Goal: Task Accomplishment & Management: Use online tool/utility

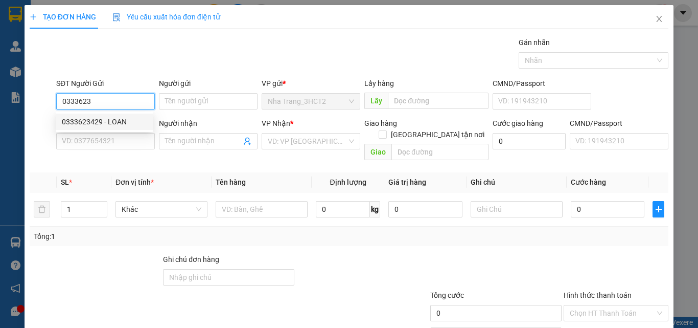
click at [118, 123] on div "0333623429 - LOAN" at bounding box center [104, 121] width 85 height 11
type input "0333623429"
type input "LOAN"
type input "0365969567"
type input "HIỀN"
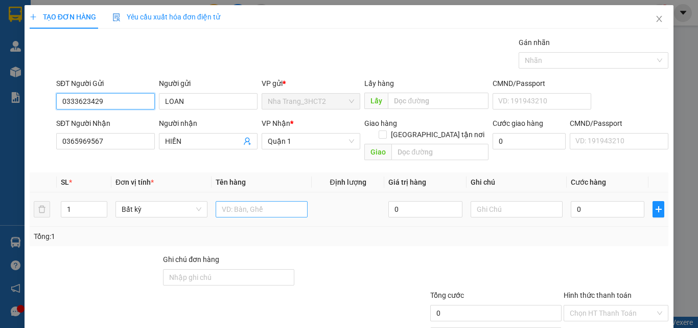
type input "0333623429"
click at [253, 203] on input "text" at bounding box center [262, 209] width 92 height 16
type input "1 HỘP GIẤY"
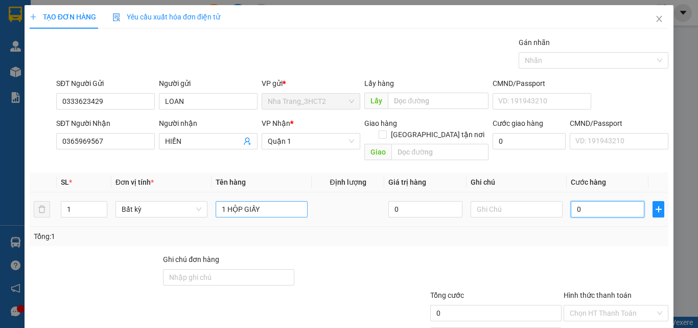
type input "2"
type input "20"
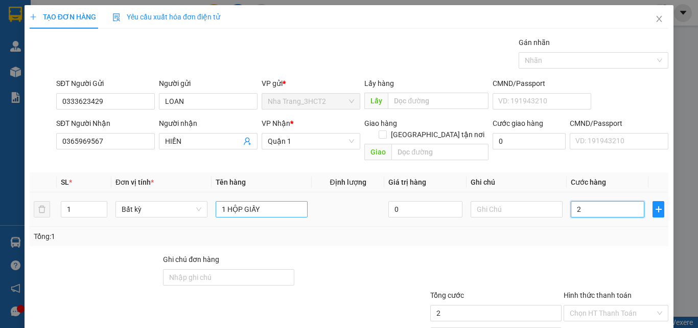
type input "20"
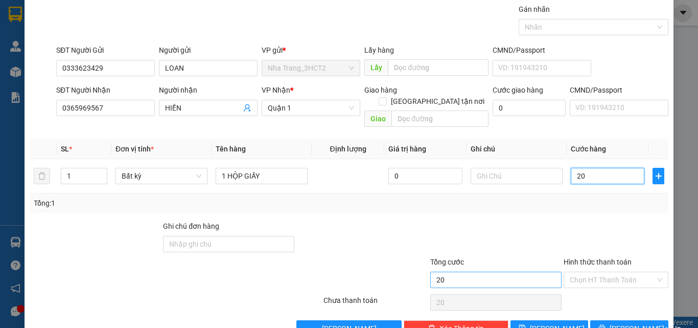
scroll to position [51, 0]
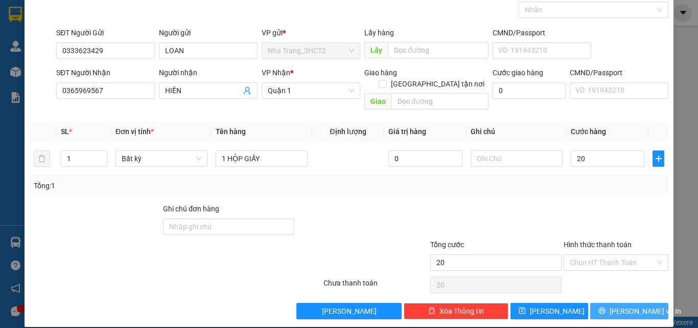
type input "20.000"
click at [602, 303] on button "[PERSON_NAME] và In" at bounding box center [629, 311] width 78 height 16
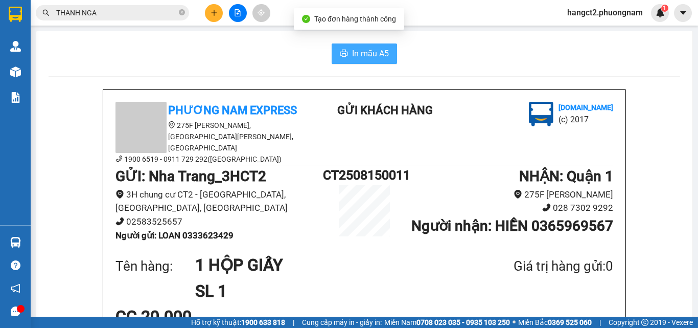
click at [383, 62] on button "In mẫu A5" at bounding box center [364, 53] width 65 height 20
click at [214, 7] on button at bounding box center [214, 13] width 18 height 18
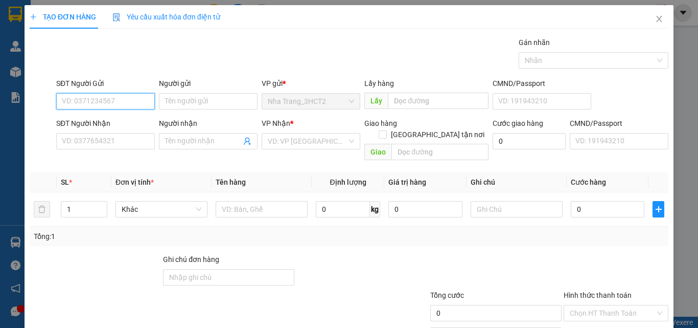
click at [102, 98] on input "SĐT Người Gửi" at bounding box center [105, 101] width 99 height 16
drag, startPoint x: 76, startPoint y: 97, endPoint x: 29, endPoint y: 100, distance: 46.6
click at [29, 100] on div "SĐT Người Gửi 741 741 Người gửi Tên người gửi VP gửi * [GEOGRAPHIC_DATA] Lấy hà…" at bounding box center [349, 96] width 641 height 36
click at [74, 117] on div "0903658471 - [PERSON_NAME]" at bounding box center [112, 121] width 101 height 11
type input "0903658471"
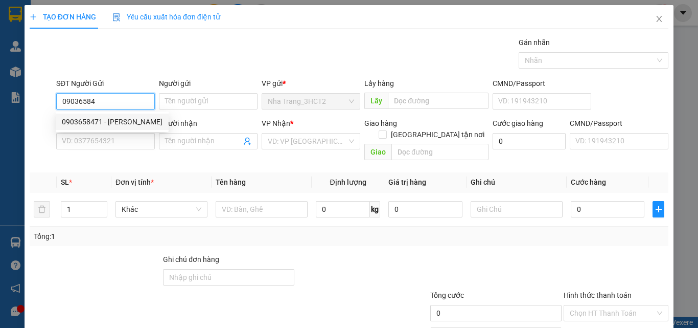
type input "KHÁNH"
type input "0931990243"
type input "HIỀN"
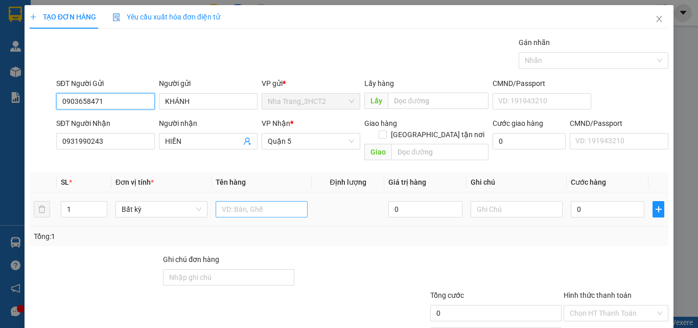
type input "0903658471"
click at [237, 201] on input "text" at bounding box center [262, 209] width 92 height 16
type input "1 CỤC ĐEN"
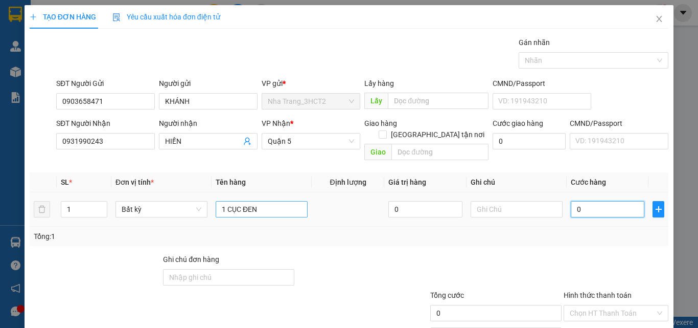
type input "5"
type input "50"
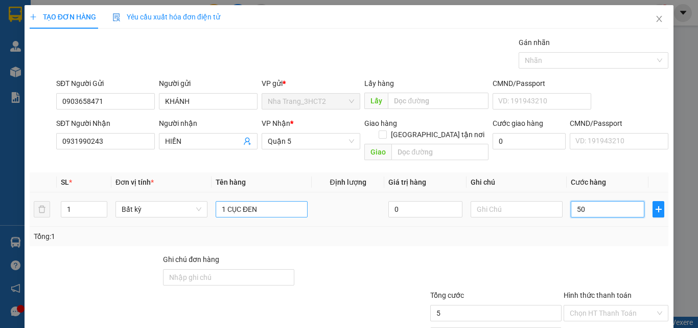
type input "50"
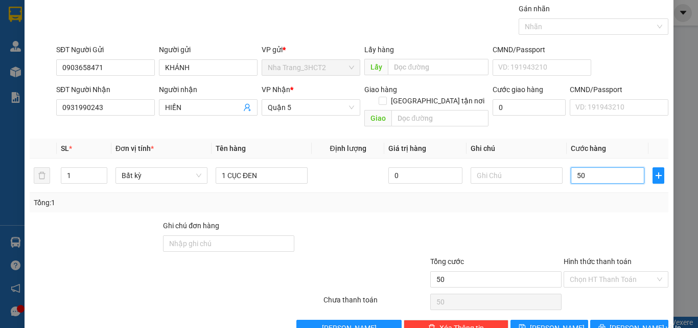
scroll to position [51, 0]
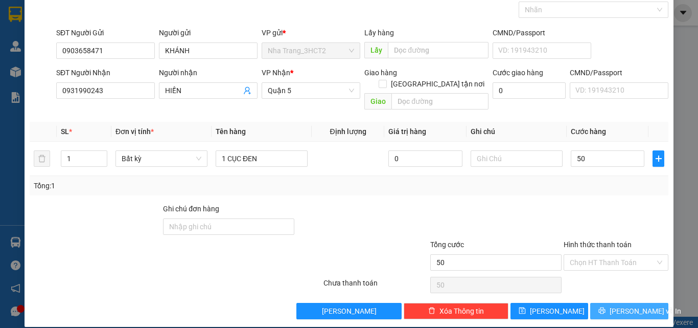
type input "50.000"
click at [624, 305] on span "[PERSON_NAME] và In" at bounding box center [646, 310] width 72 height 11
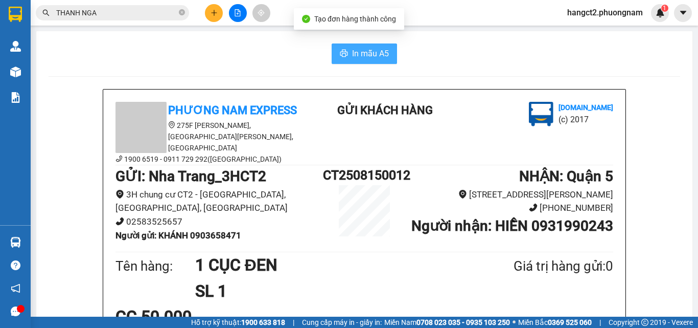
click at [362, 57] on span "In mẫu A5" at bounding box center [370, 53] width 37 height 13
click at [206, 230] on b "Người gửi : KHÁNH 0903658471" at bounding box center [179, 235] width 126 height 10
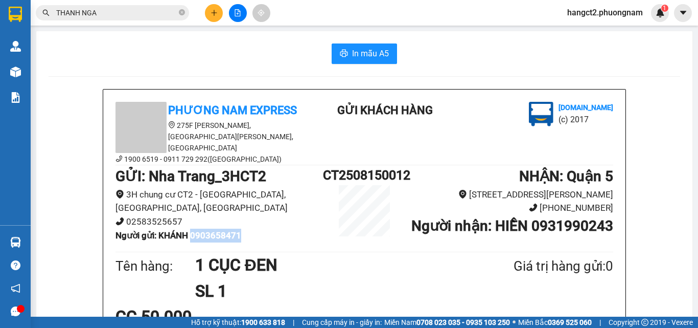
click at [206, 230] on b "Người gửi : KHÁNH 0903658471" at bounding box center [179, 235] width 126 height 10
copy b "0903658471"
click at [105, 16] on input "THANH NGA" at bounding box center [116, 12] width 121 height 11
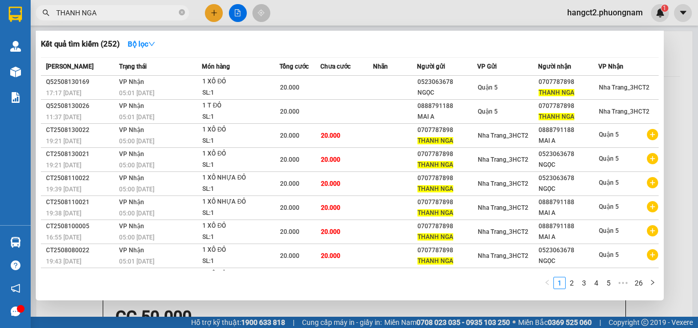
click at [105, 16] on input "THANH NGA" at bounding box center [116, 12] width 121 height 11
paste input "0903658471"
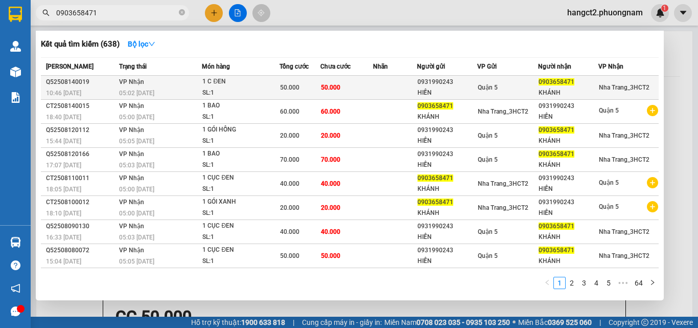
type input "0903658471"
click at [359, 87] on td "50.000" at bounding box center [346, 88] width 53 height 24
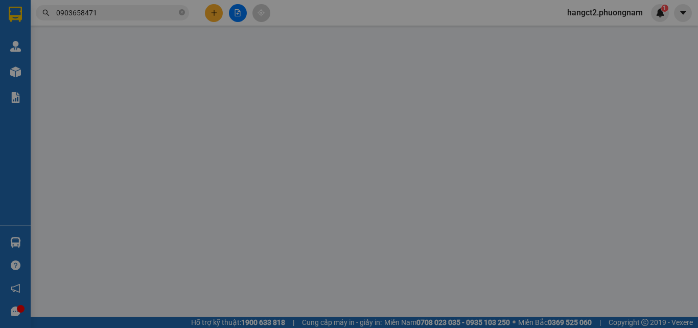
type input "0931990243"
type input "HIỀN"
type input "0903658471"
type input "KHÁNH"
type input "50.000"
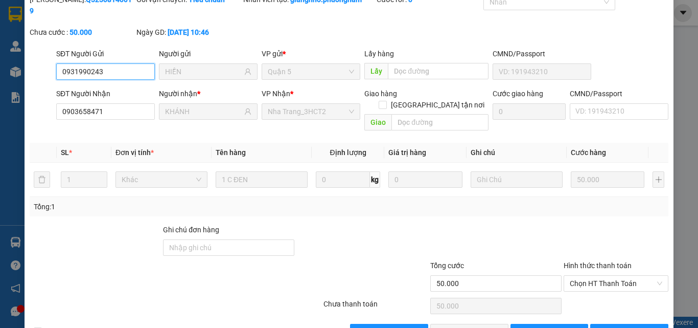
scroll to position [53, 0]
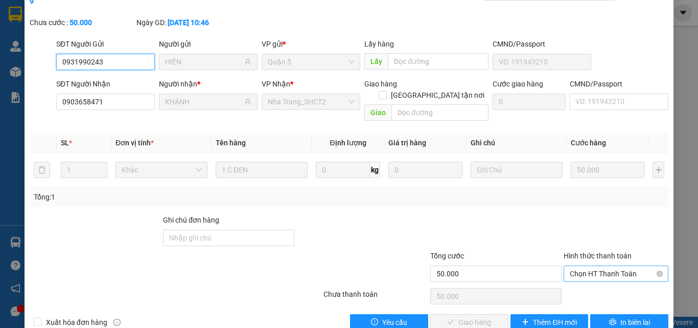
click at [600, 266] on span "Chọn HT Thanh Toán" at bounding box center [616, 273] width 93 height 15
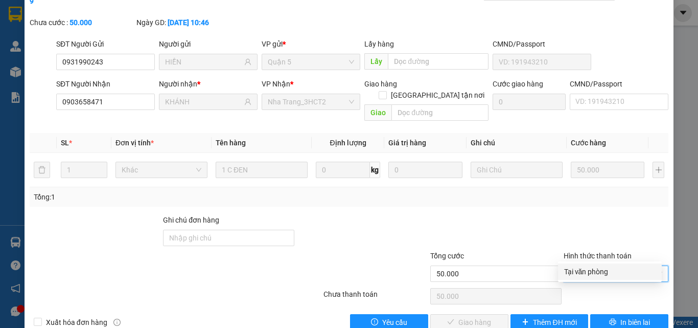
click at [608, 270] on div "Tại văn phòng" at bounding box center [609, 271] width 91 height 11
type input "0"
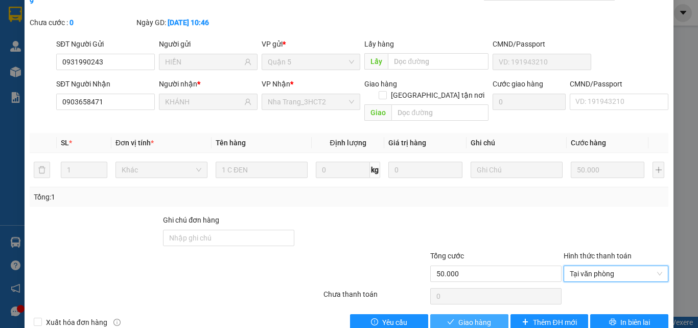
click at [463, 316] on span "Giao hàng" at bounding box center [474, 321] width 33 height 11
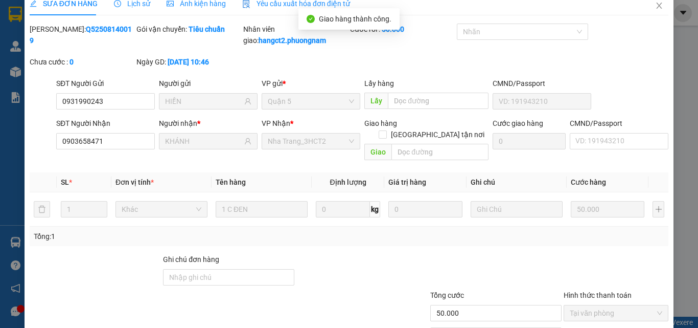
scroll to position [0, 0]
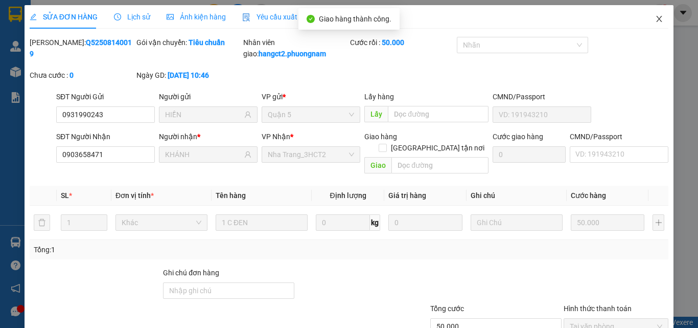
click at [655, 20] on icon "close" at bounding box center [659, 19] width 8 height 8
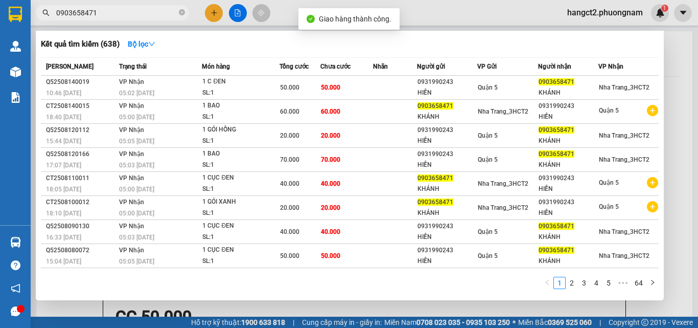
click at [105, 10] on input "0903658471" at bounding box center [116, 12] width 121 height 11
click at [213, 12] on div at bounding box center [349, 164] width 698 height 328
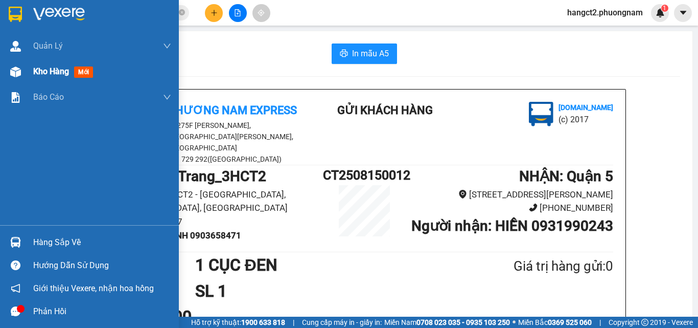
click at [4, 77] on div "Kho hàng mới" at bounding box center [89, 72] width 179 height 26
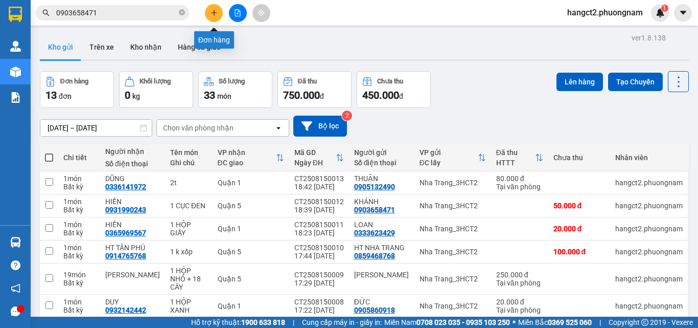
click at [210, 14] on button at bounding box center [214, 13] width 18 height 18
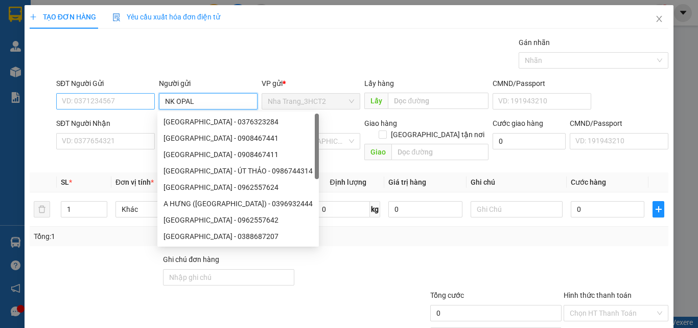
type input "NK OPAL"
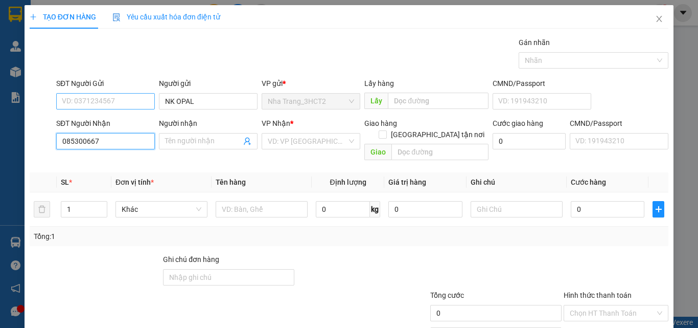
type input "0853006677"
click at [113, 157] on div "0853006677 - LAB NT" at bounding box center [104, 161] width 85 height 11
type input "LAB NT"
type input "0853006677"
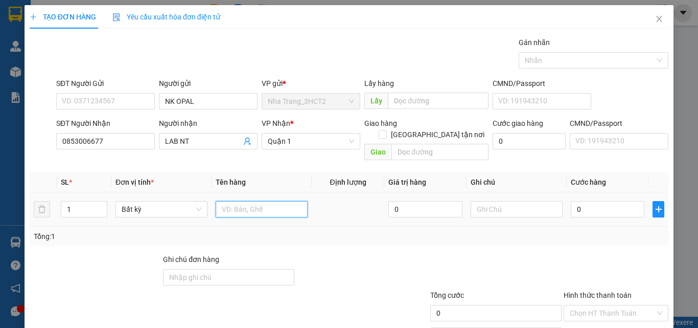
click at [240, 201] on input "text" at bounding box center [262, 209] width 92 height 16
type input "1 HỘP"
type input "2"
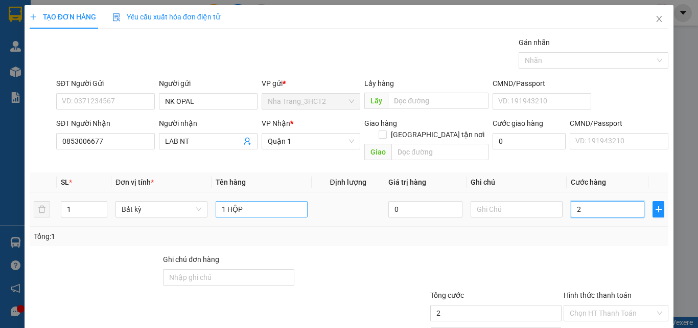
type input "20"
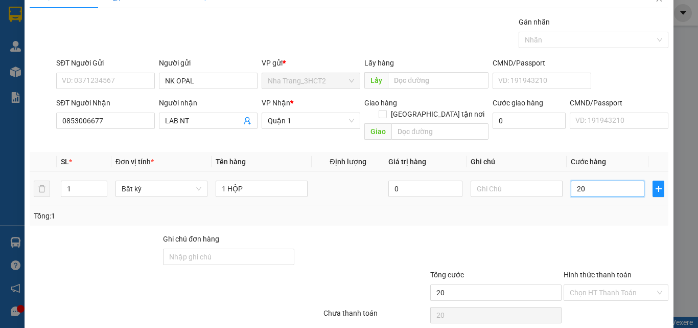
scroll to position [51, 0]
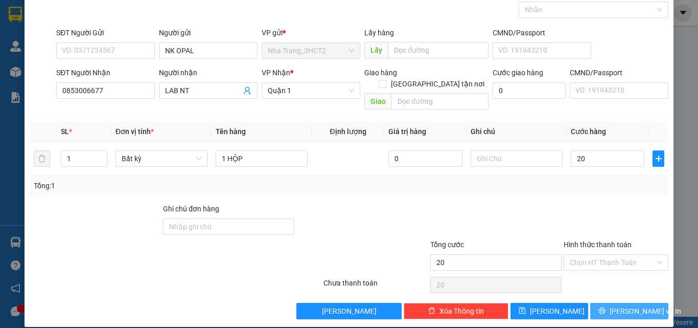
type input "20.000"
click at [618, 305] on span "[PERSON_NAME] và In" at bounding box center [646, 310] width 72 height 11
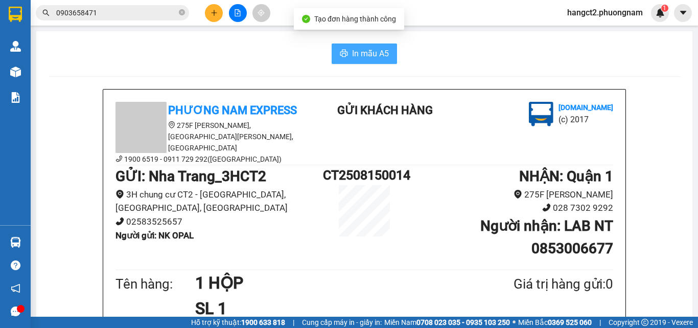
click at [346, 60] on button "In mẫu A5" at bounding box center [364, 53] width 65 height 20
click at [346, 52] on button "In mẫu A5" at bounding box center [364, 53] width 65 height 20
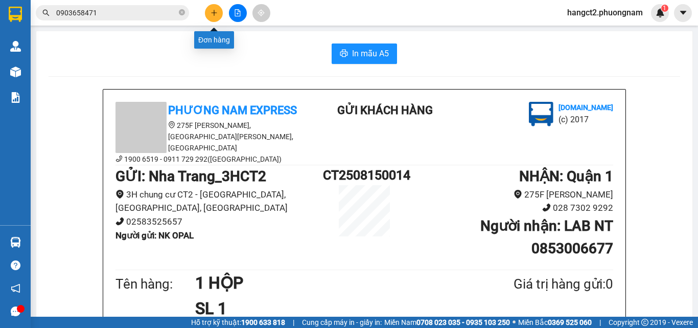
click at [212, 17] on button at bounding box center [214, 13] width 18 height 18
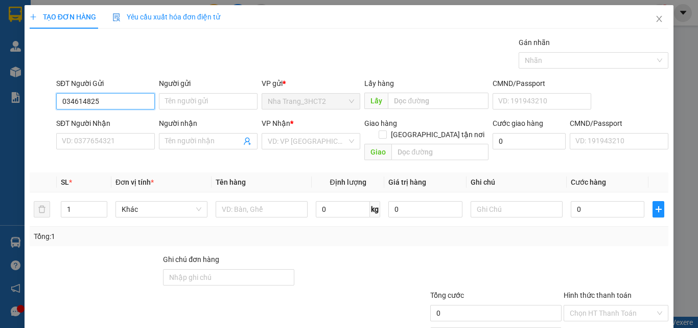
type input "0346148250"
click at [96, 121] on div "0346148250 - TY" at bounding box center [104, 121] width 85 height 11
type input "TY"
type input "0896423158"
type input "KHANG"
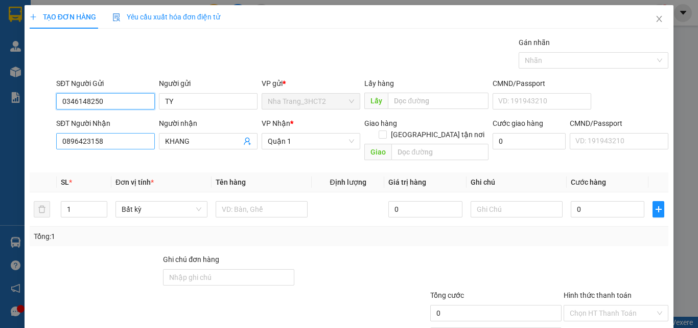
type input "0346148250"
click at [104, 139] on input "0896423158" at bounding box center [105, 141] width 99 height 16
type input "0937210799"
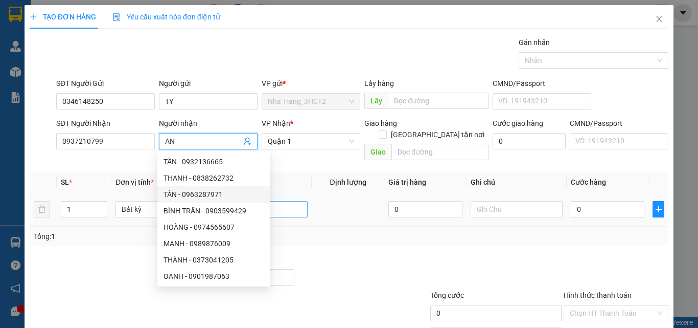
type input "AN"
click at [278, 201] on input "text" at bounding box center [262, 209] width 92 height 16
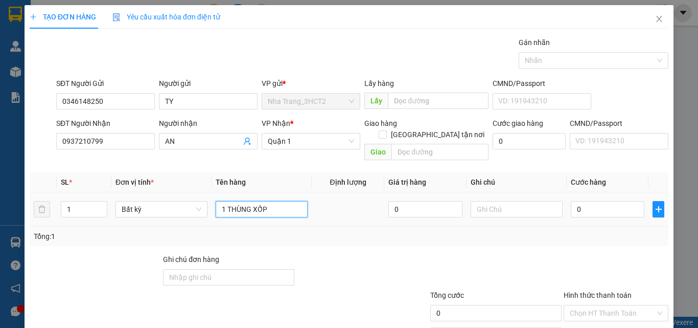
type input "1 THÙNG XỐP"
type input "3"
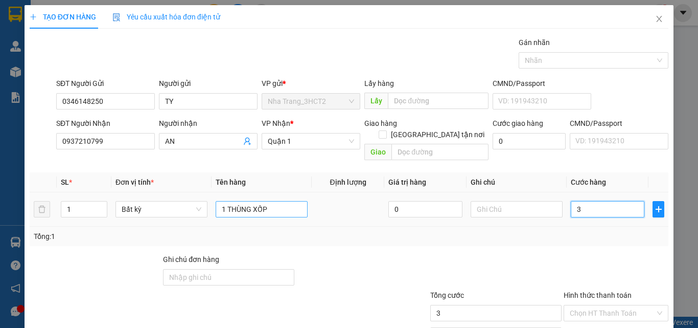
type input "30"
drag, startPoint x: 586, startPoint y: 198, endPoint x: 563, endPoint y: 198, distance: 23.5
click at [567, 198] on td "30" at bounding box center [608, 209] width 82 height 34
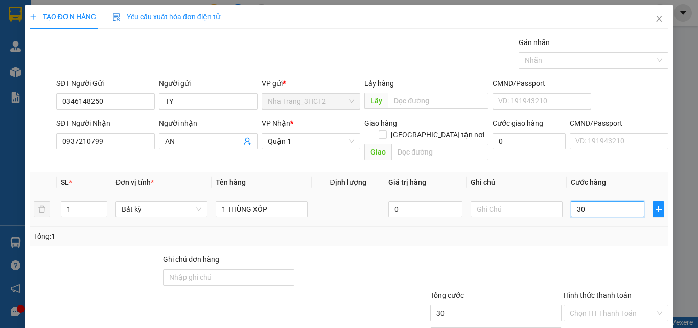
type input "4"
type input "40"
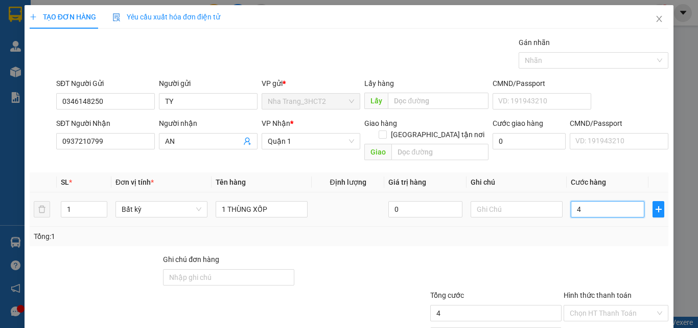
type input "40"
click at [595, 308] on input "Hình thức thanh toán" at bounding box center [612, 312] width 85 height 15
type input "40.000"
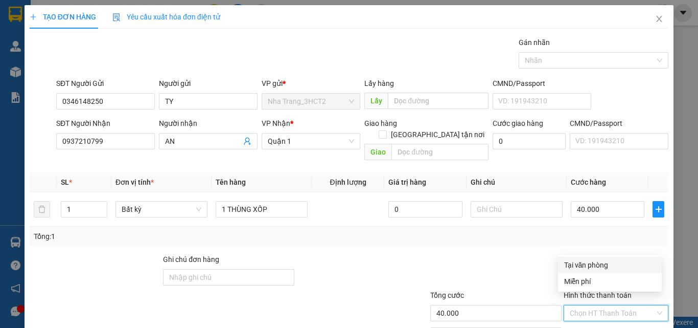
click at [568, 266] on div "Tại văn phòng" at bounding box center [609, 264] width 91 height 11
type input "0"
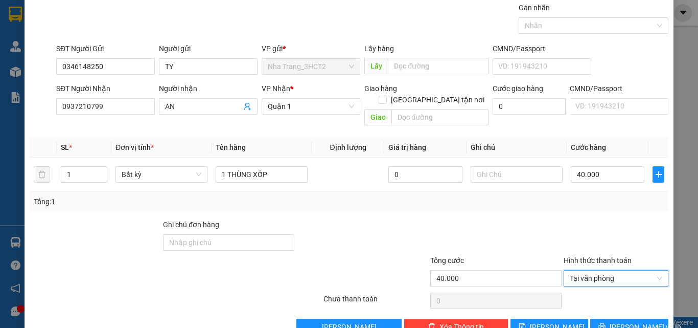
scroll to position [51, 0]
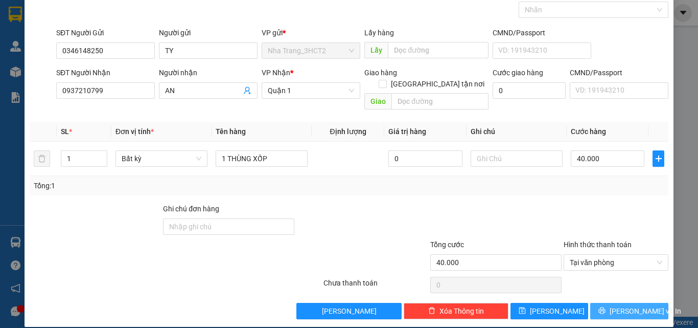
click at [631, 305] on span "[PERSON_NAME] và In" at bounding box center [646, 310] width 72 height 11
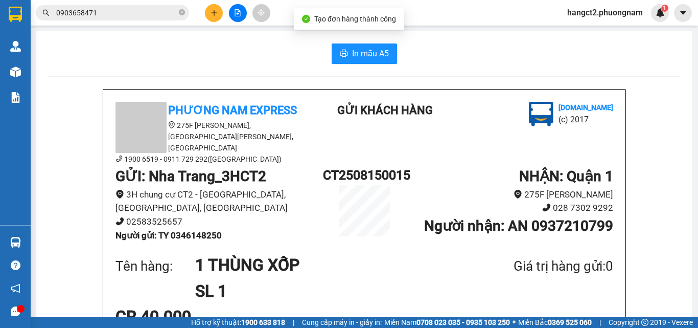
click at [364, 62] on button "In mẫu A5" at bounding box center [364, 53] width 65 height 20
click at [211, 10] on icon "plus" at bounding box center [214, 12] width 7 height 7
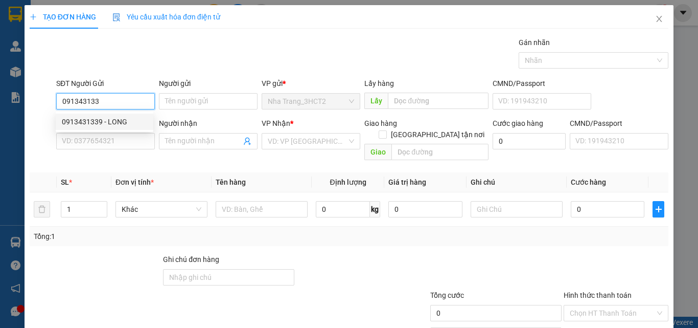
click at [109, 125] on div "0913431339 - LONG" at bounding box center [104, 121] width 85 height 11
type input "0913431339"
type input "LONG"
type input "0888200679"
type input "VŨ"
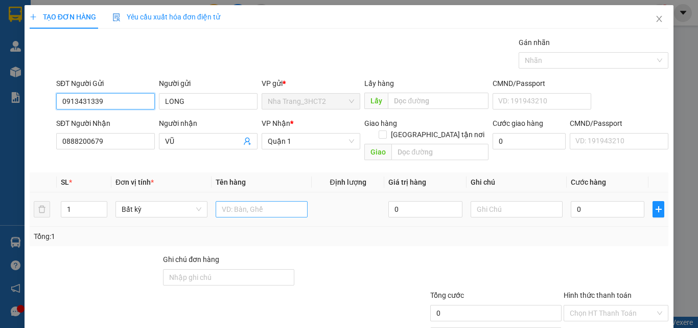
type input "0913431339"
click at [245, 201] on input "text" at bounding box center [262, 209] width 92 height 16
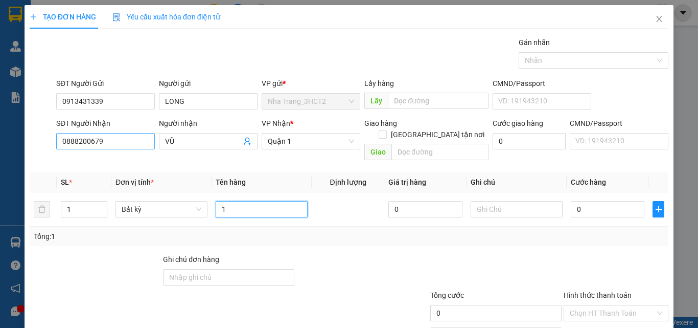
type input "1"
drag, startPoint x: 96, startPoint y: 147, endPoint x: 5, endPoint y: 137, distance: 91.0
click at [24, 140] on div "TẠO ĐƠN HÀNG Yêu cầu xuất hóa đơn điện tử Transit Pickup Surcharge Ids Transit …" at bounding box center [349, 164] width 698 height 328
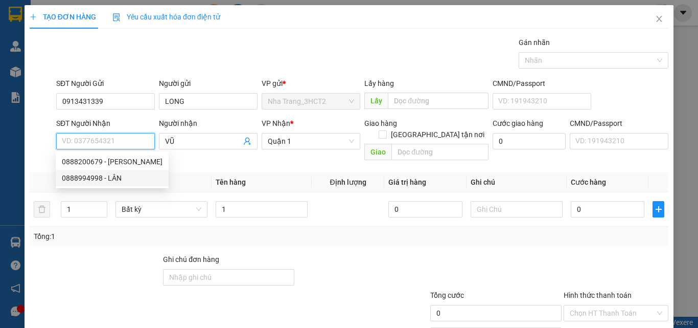
click at [113, 177] on div "0888994998 - LÂN" at bounding box center [112, 177] width 101 height 11
type input "0888994998"
type input "LÂN"
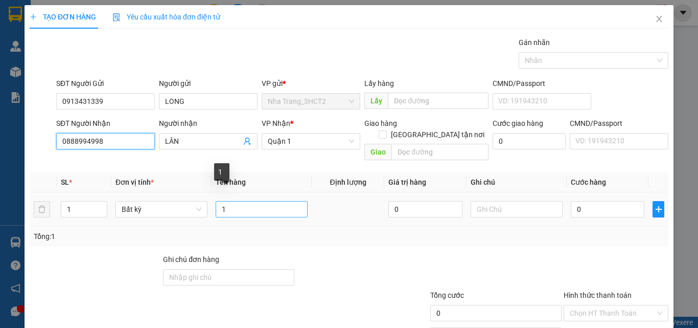
type input "0888994998"
click at [239, 201] on input "1" at bounding box center [262, 209] width 92 height 16
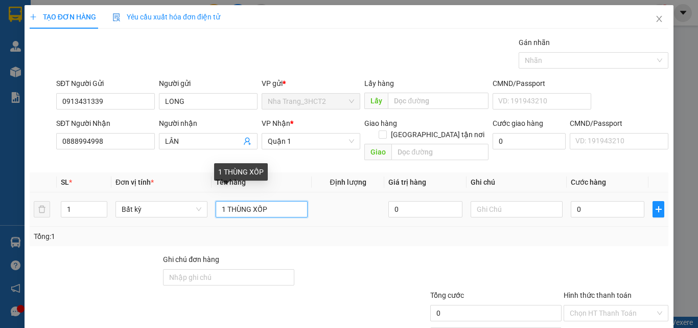
type input "1 THÙNG XỐP"
type input "4"
type input "40"
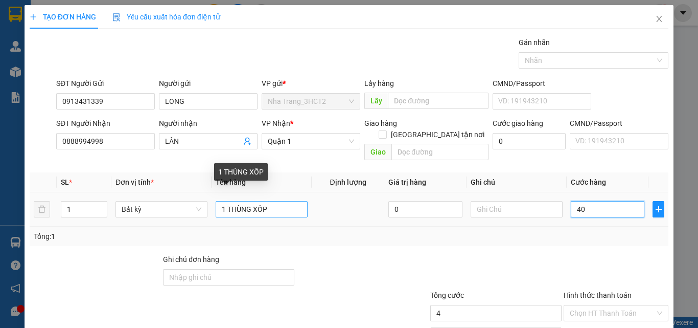
type input "40"
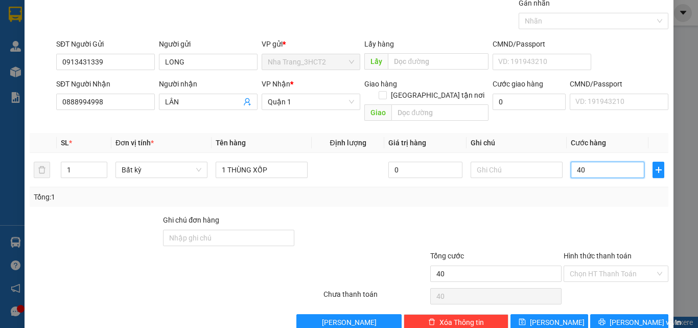
scroll to position [51, 0]
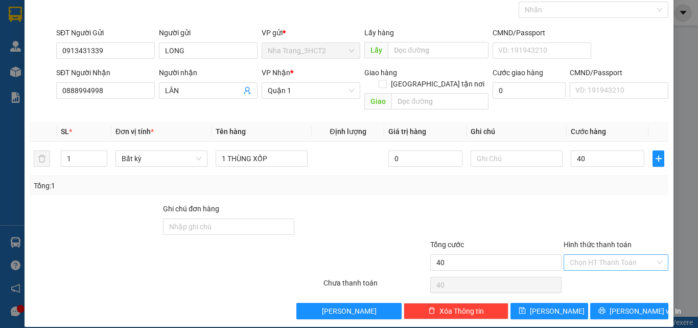
type input "40.000"
click at [606, 255] on input "Hình thức thanh toán" at bounding box center [612, 262] width 85 height 15
click at [615, 267] on div "Tại văn phòng" at bounding box center [609, 271] width 91 height 11
type input "0"
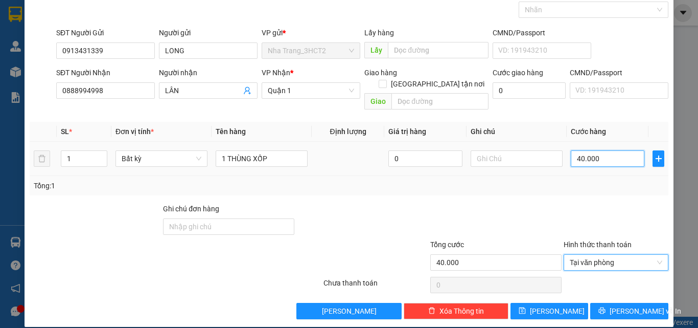
click at [586, 150] on input "40.000" at bounding box center [608, 158] width 74 height 16
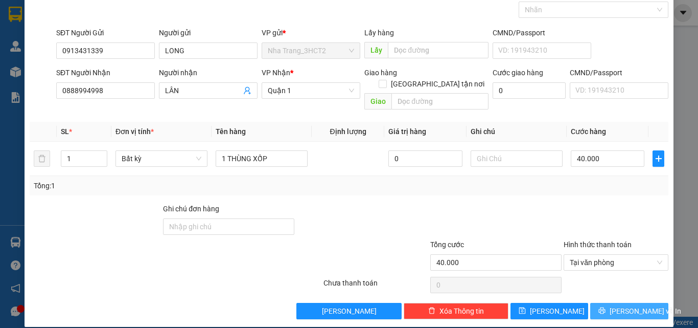
click at [647, 303] on button "[PERSON_NAME] và In" at bounding box center [629, 311] width 78 height 16
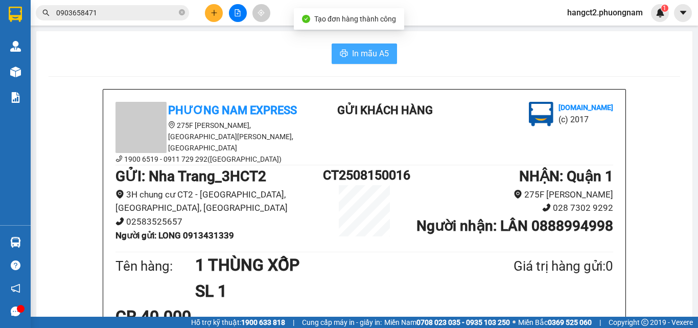
click at [346, 55] on button "In mẫu A5" at bounding box center [364, 53] width 65 height 20
click at [213, 12] on icon "plus" at bounding box center [214, 12] width 7 height 7
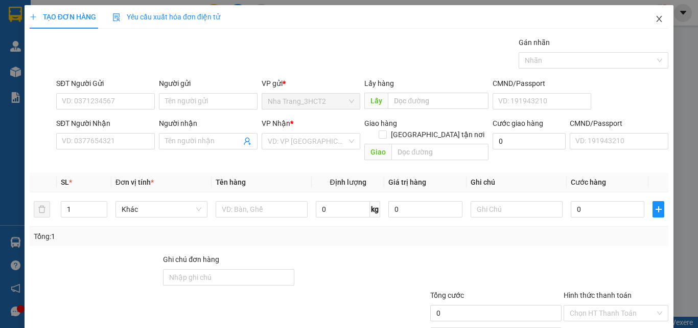
click at [655, 20] on icon "close" at bounding box center [659, 19] width 8 height 8
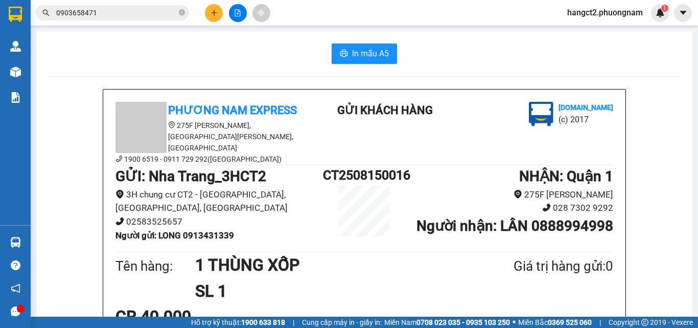
click at [109, 13] on input "0903658471" at bounding box center [116, 12] width 121 height 11
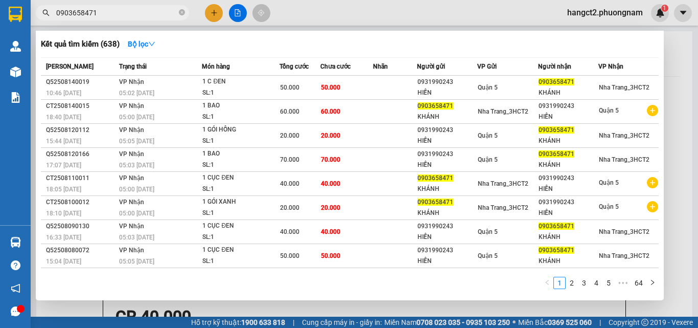
click at [109, 13] on input "0903658471" at bounding box center [116, 12] width 121 height 11
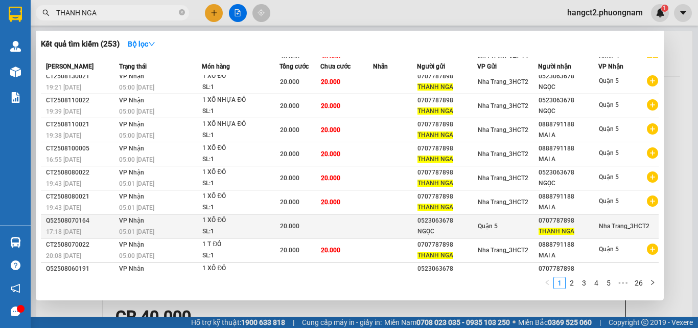
scroll to position [45, 0]
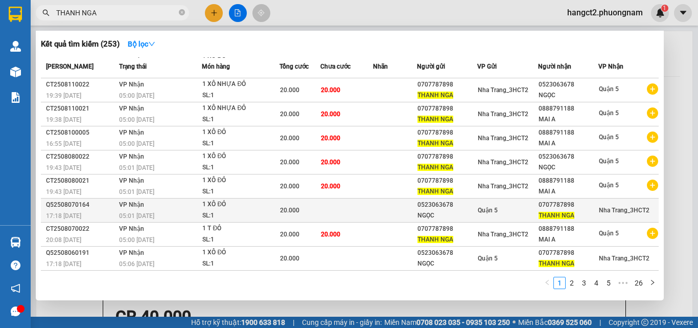
type input "THANH NGA"
click at [467, 219] on div "NGỌC" at bounding box center [447, 215] width 59 height 11
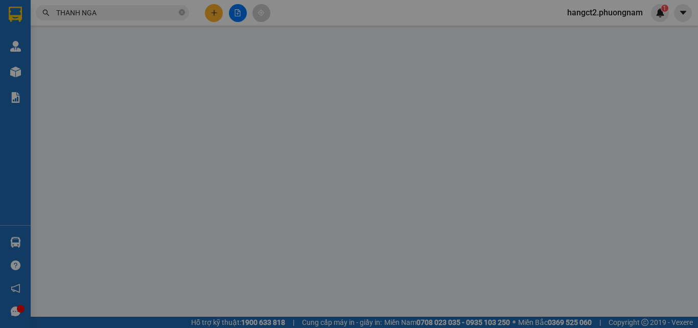
type input "0523063678"
type input "NGỌC"
type input "0707787898"
type input "THANH NGA"
type input "20.000"
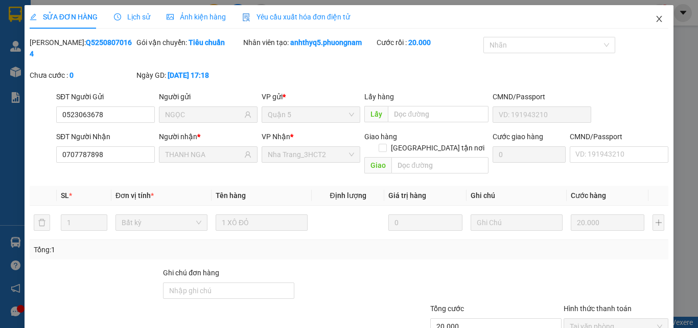
click at [655, 20] on icon "close" at bounding box center [659, 19] width 8 height 8
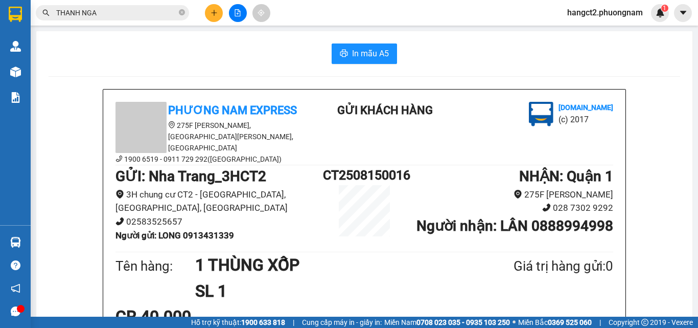
click at [118, 11] on input "THANH NGA" at bounding box center [116, 12] width 121 height 11
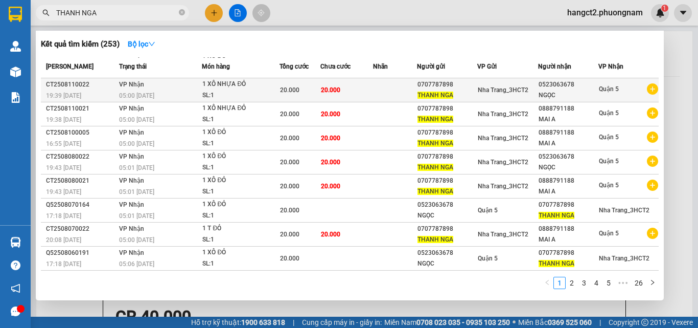
click at [387, 88] on td at bounding box center [394, 90] width 43 height 24
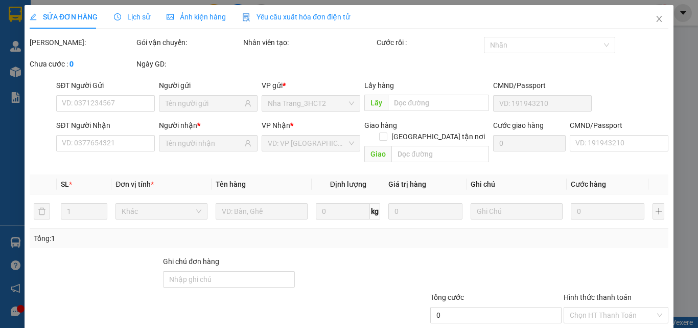
type input "0707787898"
type input "0523063678"
type input "20.000"
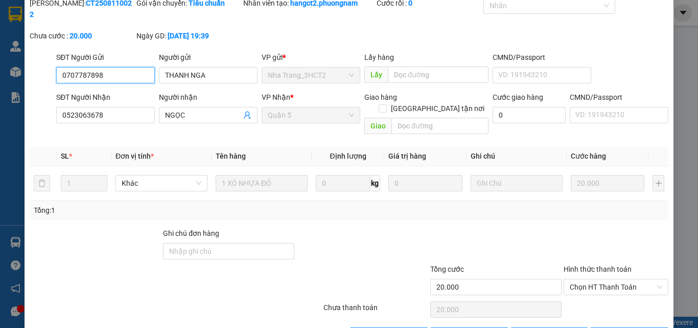
scroll to position [53, 0]
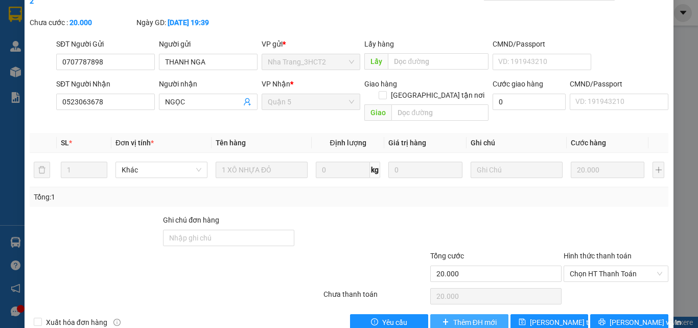
click at [470, 314] on button "Thêm ĐH mới" at bounding box center [469, 322] width 78 height 16
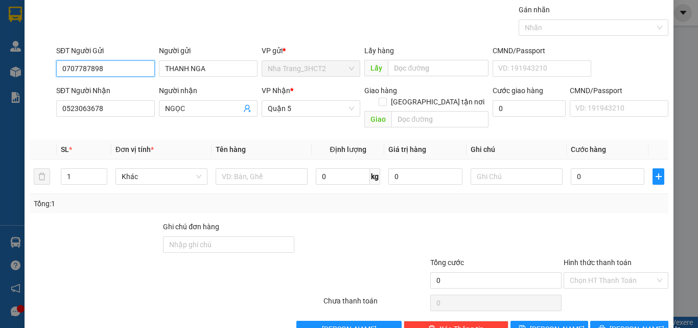
scroll to position [51, 0]
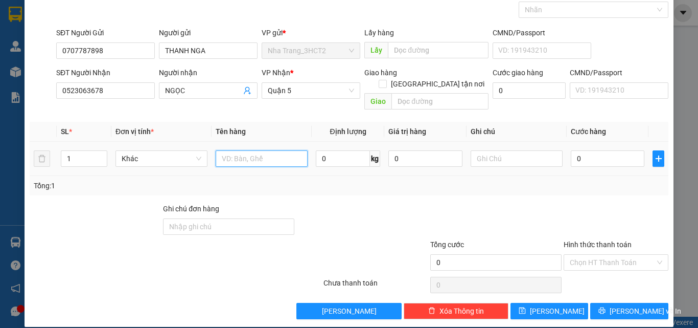
click at [252, 150] on input "text" at bounding box center [262, 158] width 92 height 16
type input "1 XÔ ĐỎ"
click at [584, 150] on input "0" at bounding box center [608, 158] width 74 height 16
type input "2"
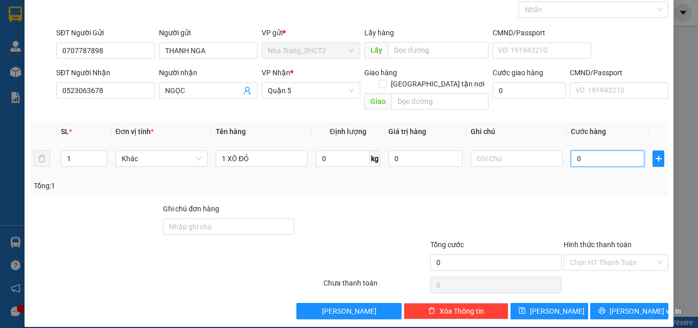
type input "2"
type input "20"
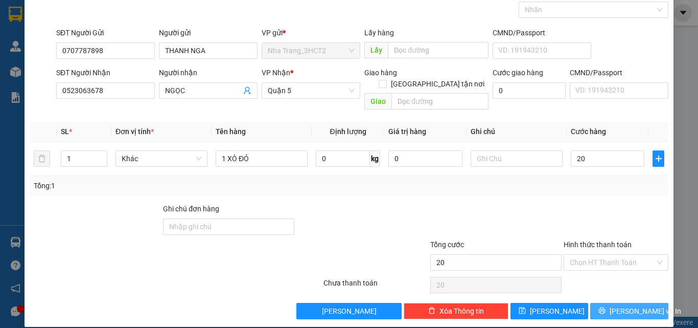
type input "20.000"
click at [618, 305] on span "[PERSON_NAME] và In" at bounding box center [646, 310] width 72 height 11
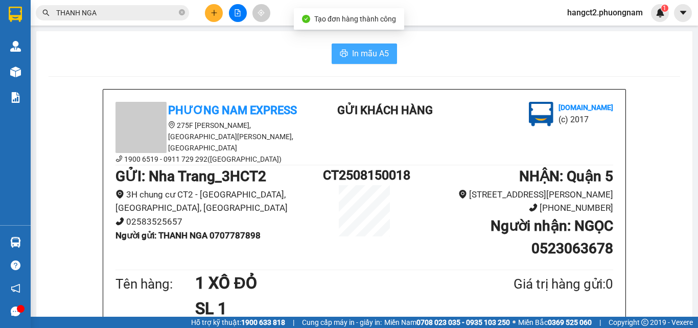
click at [360, 44] on button "In mẫu A5" at bounding box center [364, 53] width 65 height 20
click at [356, 51] on span "In mẫu A5" at bounding box center [370, 53] width 37 height 13
click at [151, 9] on input "THANH NGA" at bounding box center [116, 12] width 121 height 11
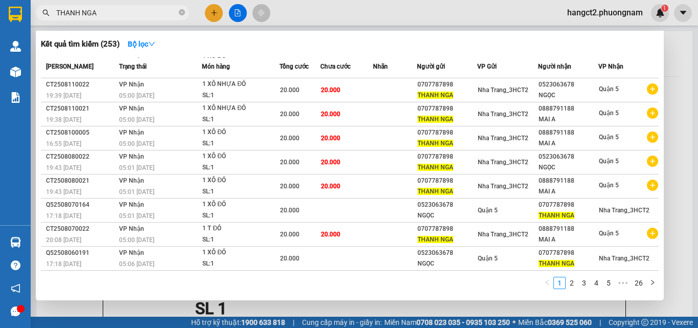
click at [638, 306] on div at bounding box center [349, 164] width 698 height 328
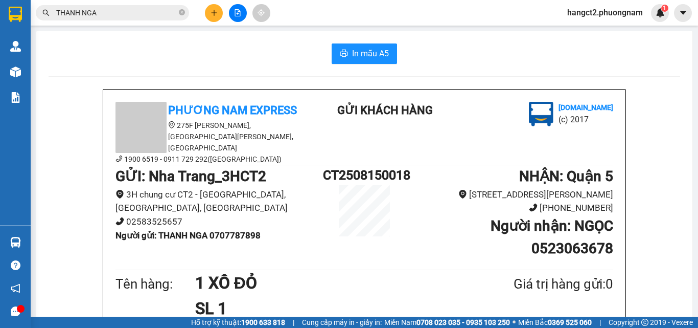
click at [111, 12] on input "THANH NGA" at bounding box center [116, 12] width 121 height 11
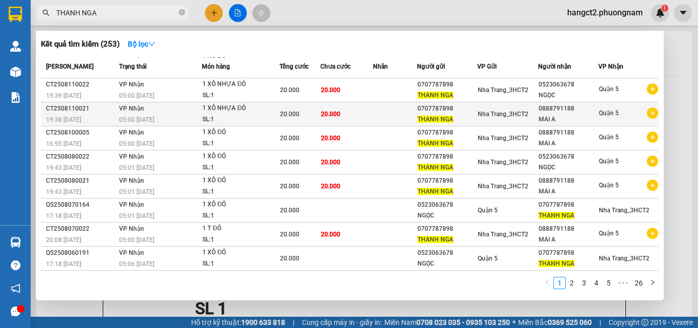
click at [249, 120] on div "SL: 1" at bounding box center [240, 119] width 77 height 11
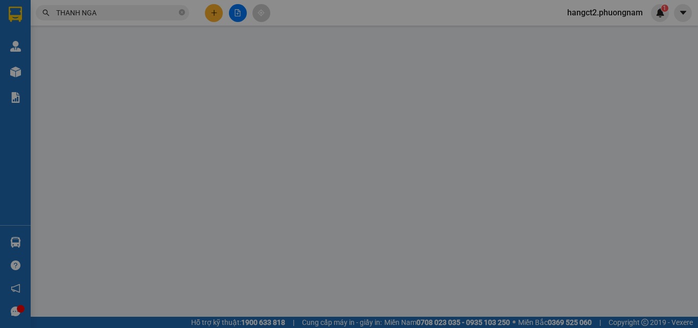
type input "0707787898"
type input "0888791188"
type input "20.000"
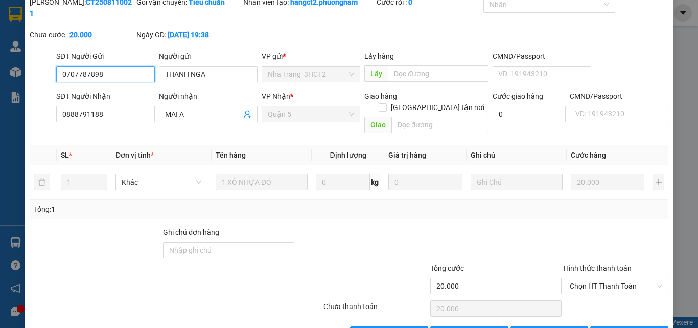
scroll to position [53, 0]
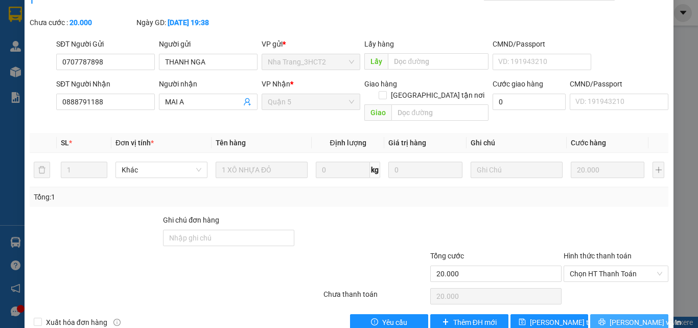
click at [602, 314] on button "[PERSON_NAME] và In" at bounding box center [629, 322] width 78 height 16
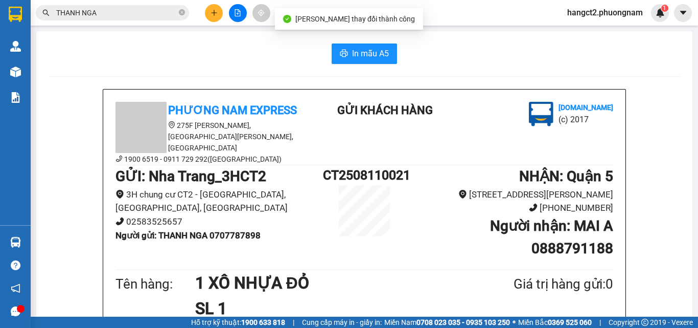
click at [142, 14] on input "THANH NGA" at bounding box center [116, 12] width 121 height 11
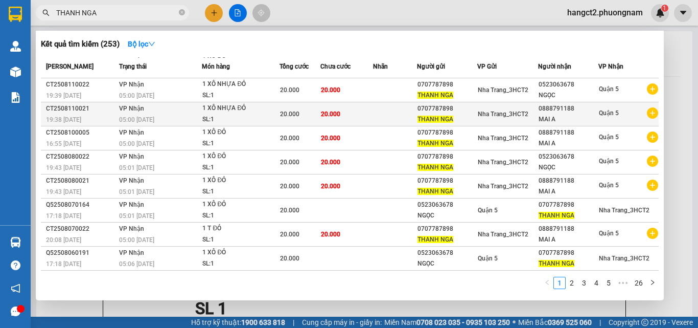
click at [242, 114] on div "SL: 1" at bounding box center [240, 119] width 77 height 11
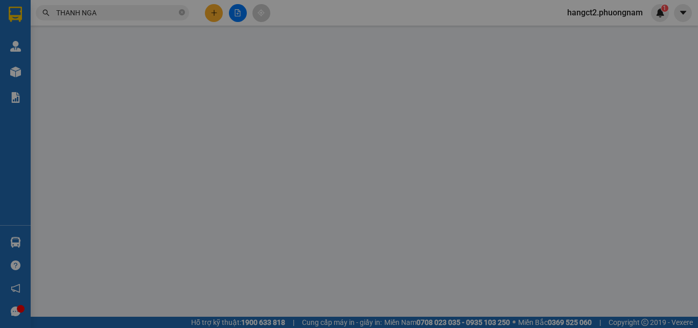
type input "0707787898"
type input "0888791188"
type input "20.000"
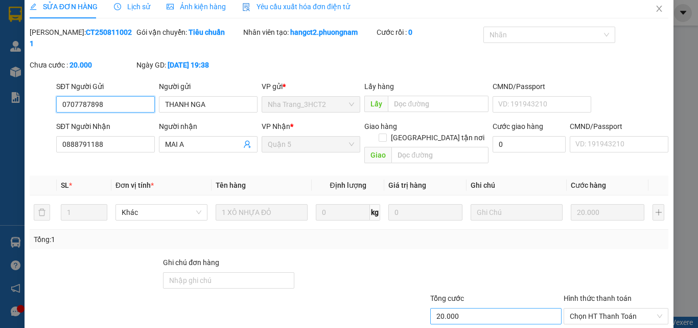
scroll to position [53, 0]
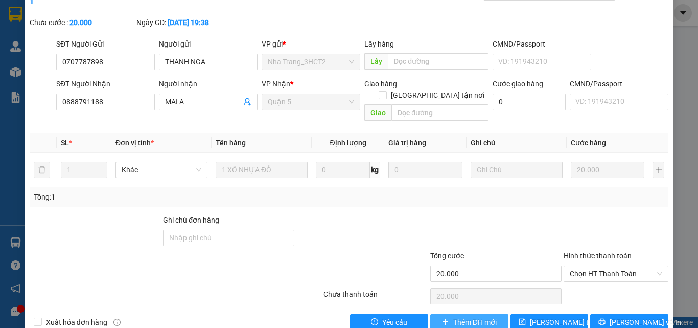
click at [472, 316] on span "Thêm ĐH mới" at bounding box center [474, 321] width 43 height 11
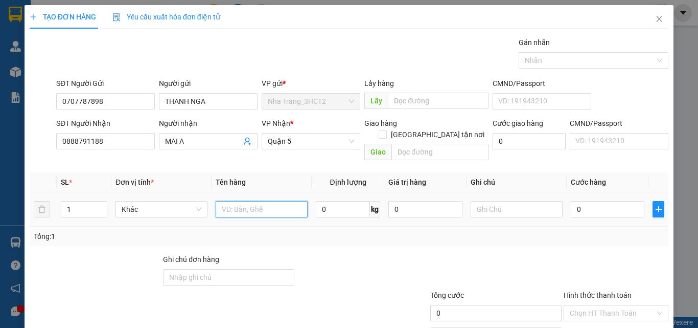
click at [226, 201] on input "text" at bounding box center [262, 209] width 92 height 16
type input "1 XÔ ĐỎ"
type input "2"
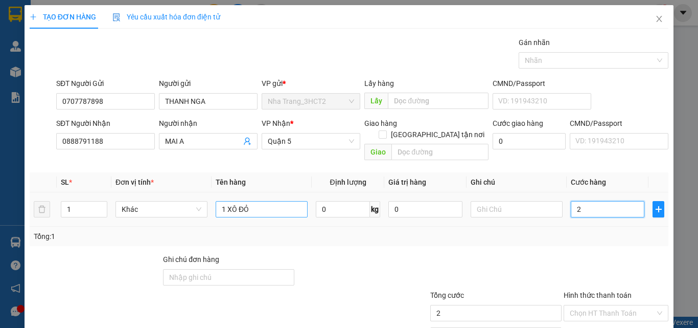
type input "20"
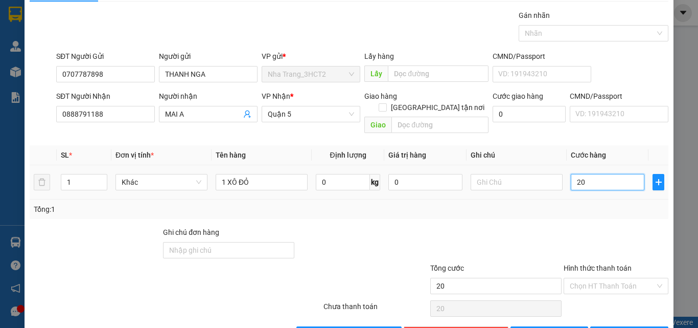
scroll to position [51, 0]
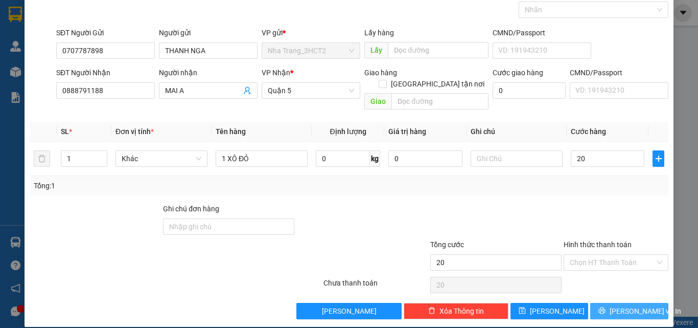
type input "20.000"
drag, startPoint x: 629, startPoint y: 294, endPoint x: 633, endPoint y: 300, distance: 6.7
click at [629, 305] on span "[PERSON_NAME] và In" at bounding box center [646, 310] width 72 height 11
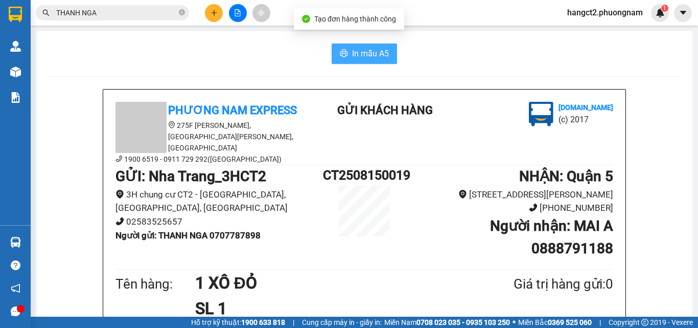
click at [358, 51] on span "In mẫu A5" at bounding box center [370, 53] width 37 height 13
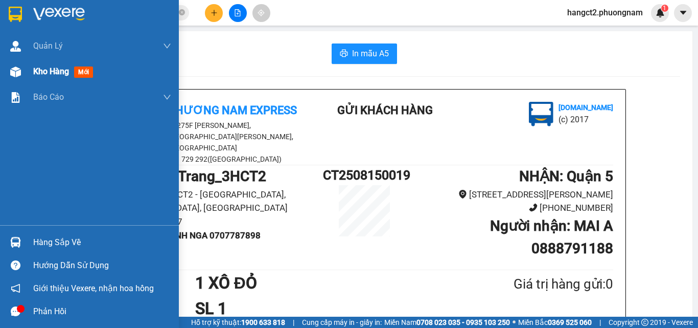
click at [63, 74] on span "Kho hàng" at bounding box center [51, 71] width 36 height 10
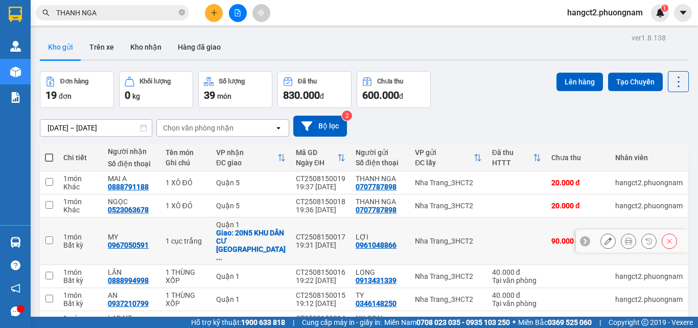
click at [605, 237] on icon at bounding box center [608, 240] width 7 height 7
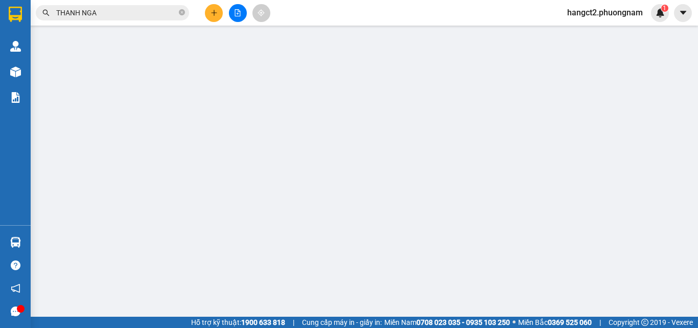
type input "0961048866"
type input "0967050591"
checkbox input "true"
type input "20N5 KHU DÂN CƯ JAMONA GOLDEN SILK BÙI VĂN BA , PHƯỜNG [GEOGRAPHIC_DATA] , [GEO…"
type input "90.000"
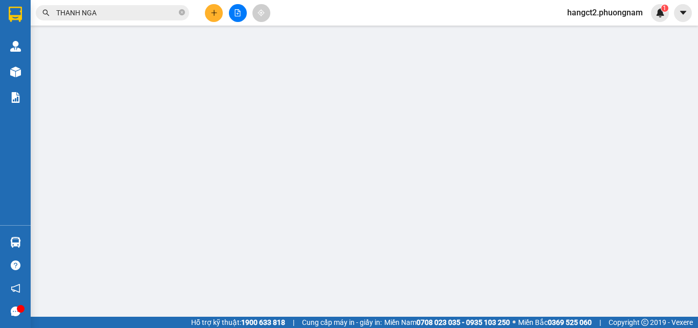
type input "90.000"
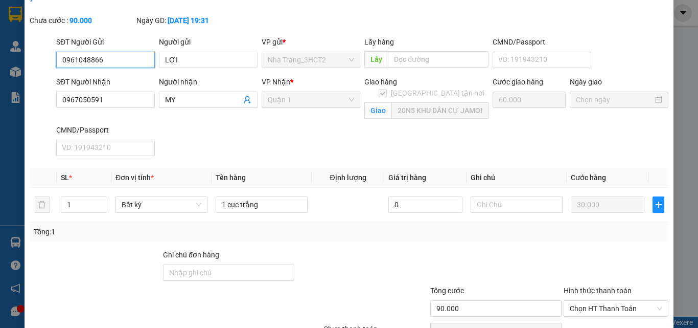
scroll to position [101, 0]
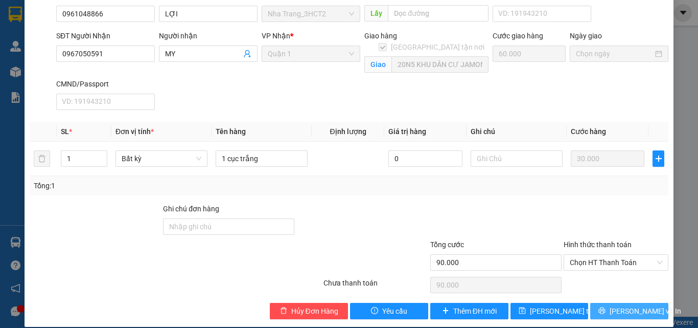
click at [626, 305] on span "[PERSON_NAME] và In" at bounding box center [646, 310] width 72 height 11
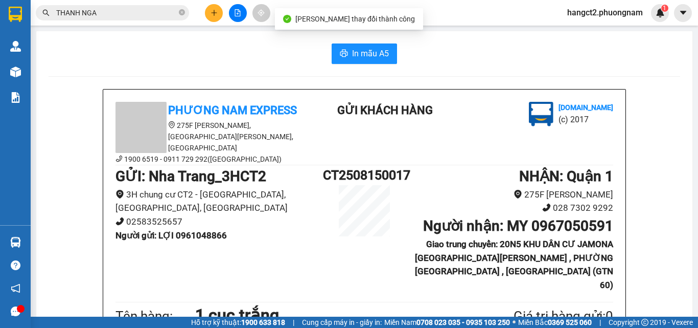
scroll to position [153, 0]
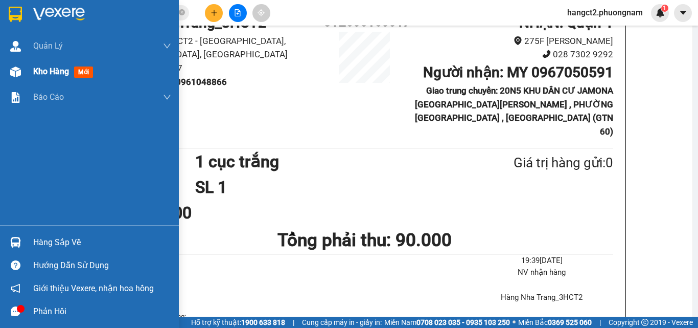
click at [71, 67] on div "Kho hàng mới" at bounding box center [65, 71] width 64 height 13
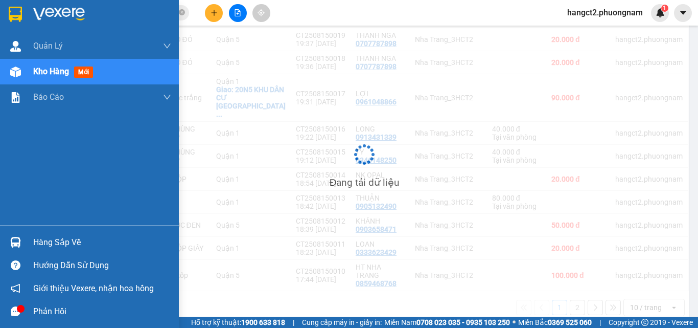
scroll to position [143, 0]
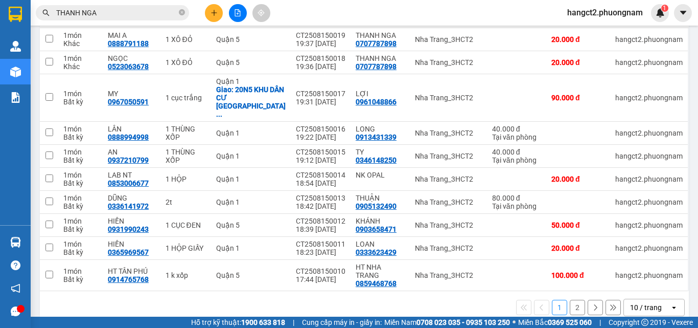
click at [215, 11] on icon "plus" at bounding box center [214, 12] width 7 height 7
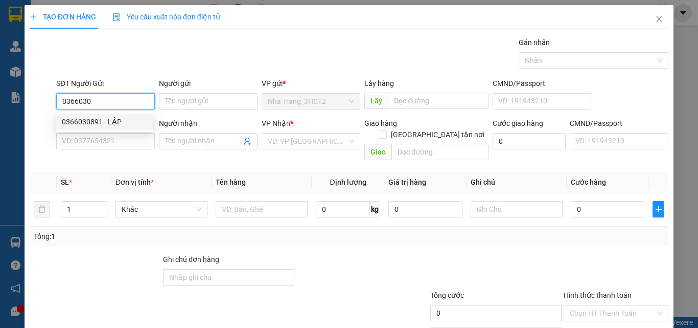
click at [129, 116] on div "0366030891 - LẬP" at bounding box center [105, 121] width 98 height 16
type input "0366030891"
type input "LẬP"
type input "0918125156"
type input "HÙNG"
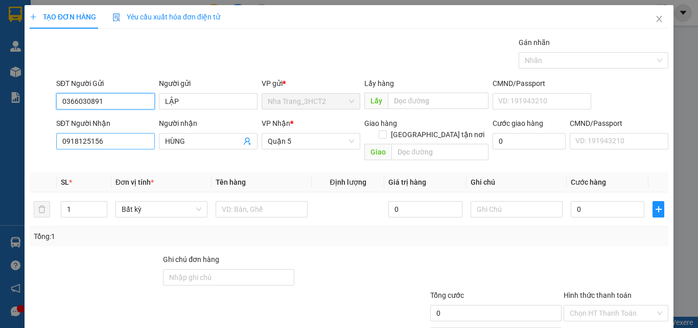
type input "0366030891"
drag, startPoint x: 107, startPoint y: 146, endPoint x: 51, endPoint y: 144, distance: 56.3
click at [51, 144] on div "SĐT Người Nhận 0918125156 0918125156 Người nhận HÙNG VP Nhận * [GEOGRAPHIC_DATA…" at bounding box center [349, 141] width 641 height 47
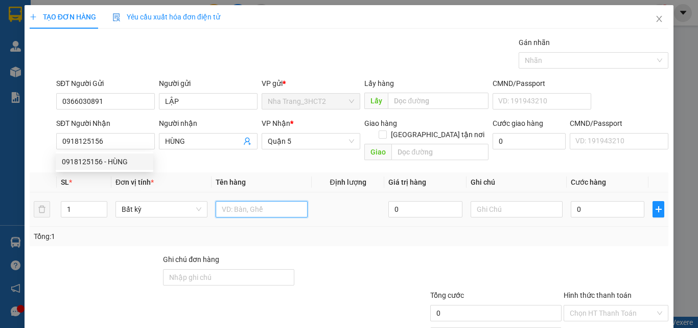
click at [263, 201] on input "text" at bounding box center [262, 209] width 92 height 16
type input "1 THÙNG GIẤY"
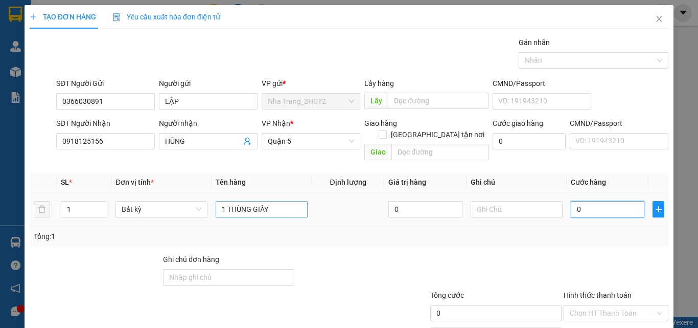
type input "6"
type input "60"
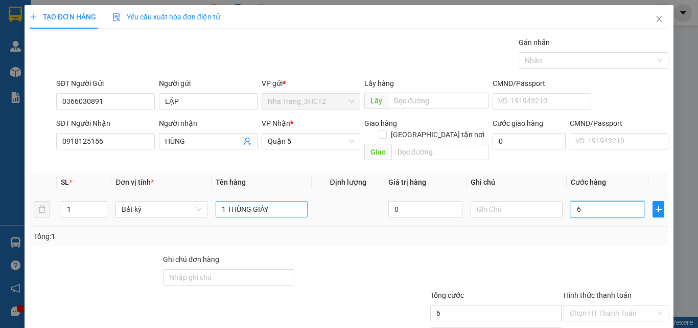
type input "60"
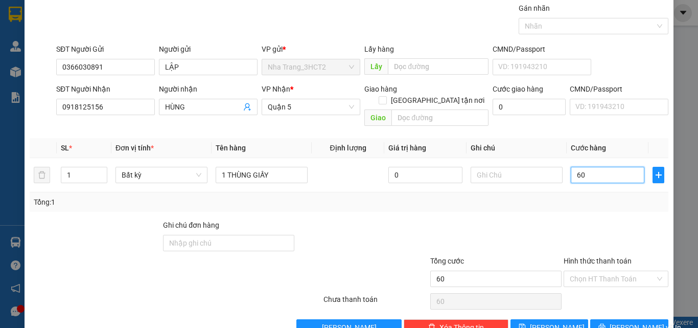
scroll to position [51, 0]
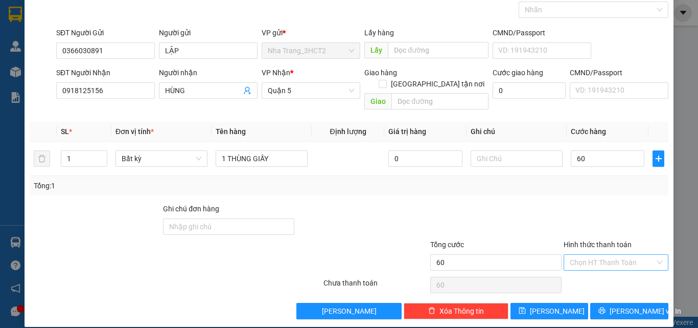
type input "60.000"
drag, startPoint x: 592, startPoint y: 246, endPoint x: 592, endPoint y: 256, distance: 10.2
click at [591, 255] on input "Hình thức thanh toán" at bounding box center [612, 262] width 85 height 15
click at [595, 269] on div "Tại văn phòng" at bounding box center [609, 271] width 91 height 11
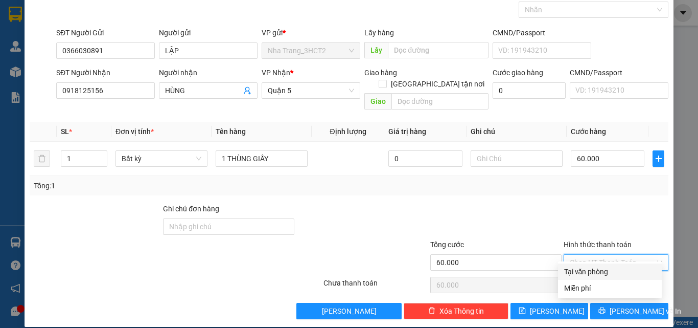
type input "0"
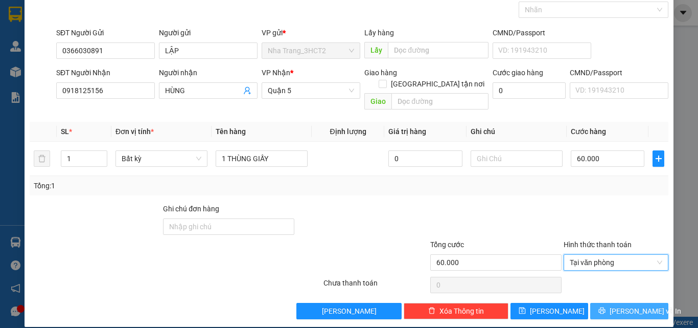
click at [621, 305] on span "[PERSON_NAME] và In" at bounding box center [646, 310] width 72 height 11
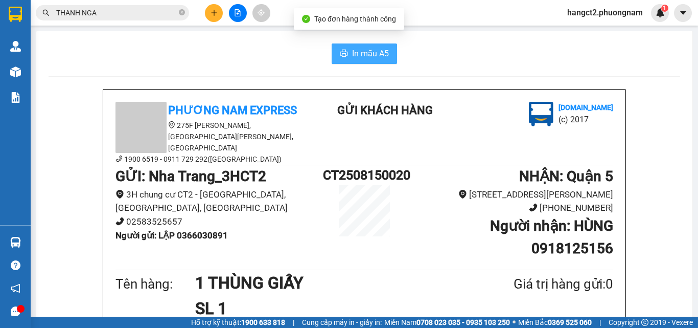
click at [342, 48] on button "In mẫu A5" at bounding box center [364, 53] width 65 height 20
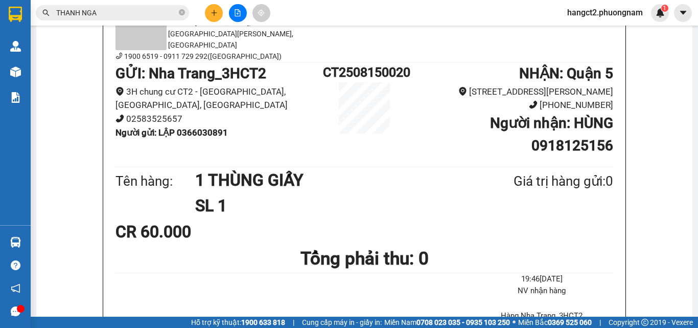
scroll to position [153, 0]
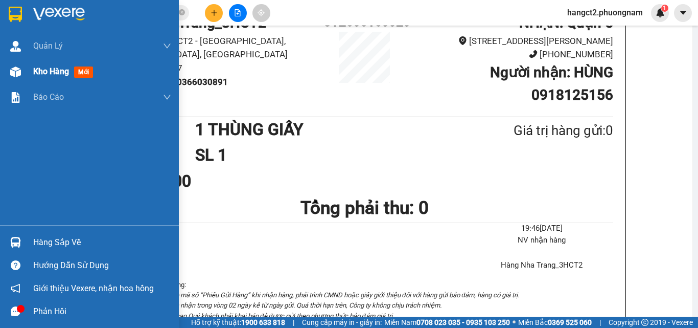
click at [73, 72] on div "Kho hàng mới" at bounding box center [65, 71] width 64 height 13
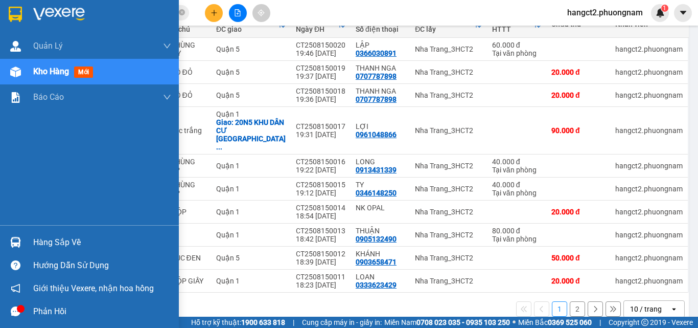
scroll to position [135, 0]
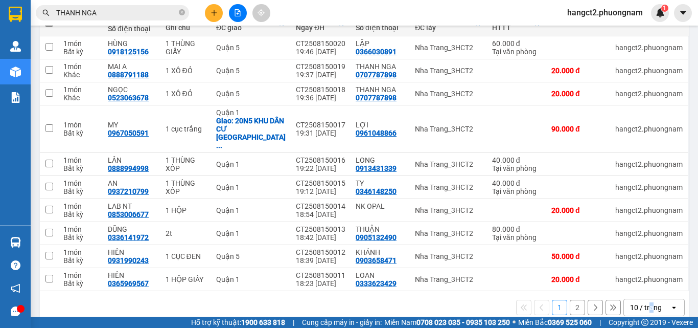
click at [643, 302] on div "10 / trang" at bounding box center [646, 307] width 32 height 10
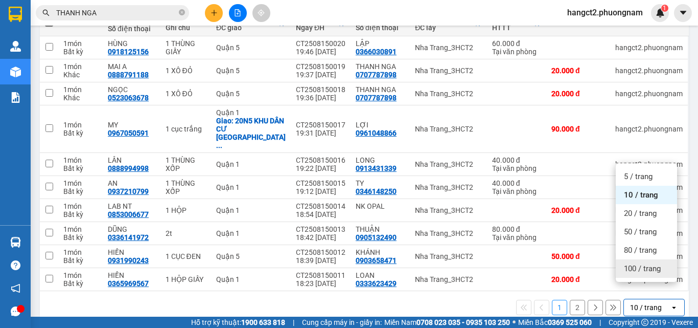
click at [642, 267] on span "100 / trang" at bounding box center [642, 268] width 37 height 10
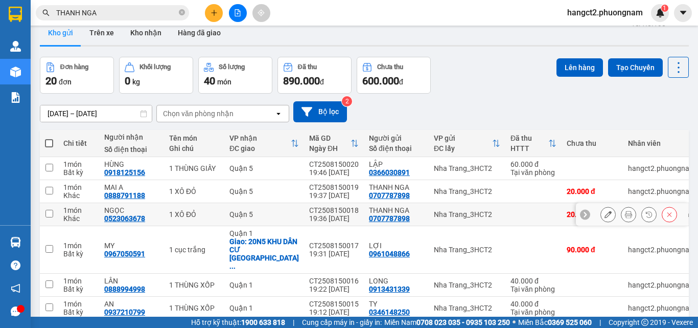
scroll to position [0, 0]
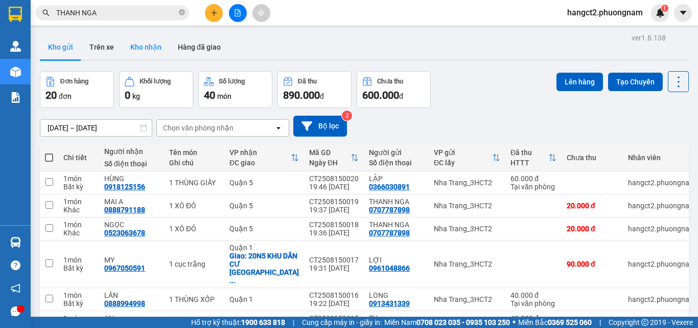
click at [144, 50] on button "Kho nhận" at bounding box center [146, 47] width 48 height 25
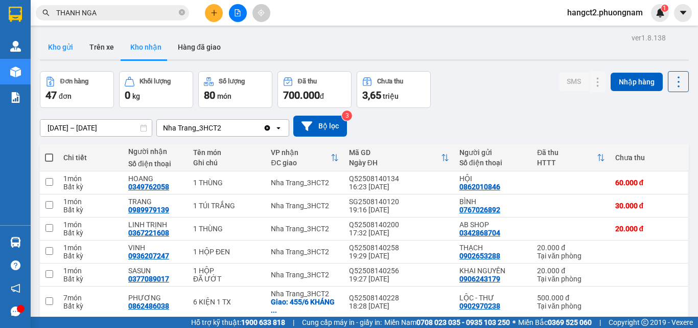
click at [62, 50] on button "Kho gửi" at bounding box center [60, 47] width 41 height 25
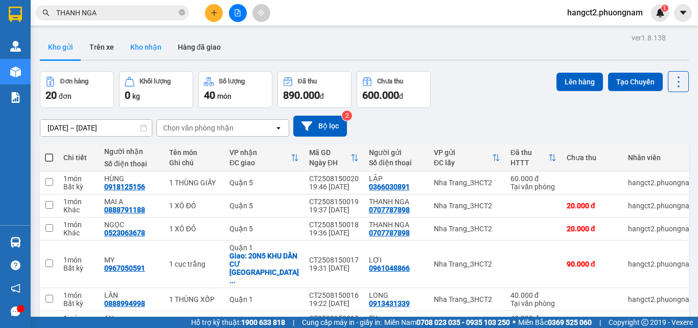
click at [142, 39] on button "Kho nhận" at bounding box center [146, 47] width 48 height 25
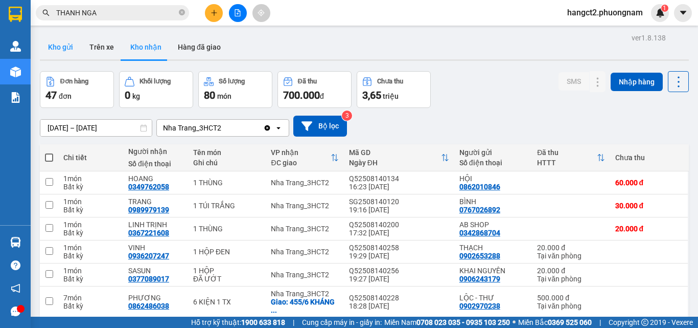
click at [62, 50] on button "Kho gửi" at bounding box center [60, 47] width 41 height 25
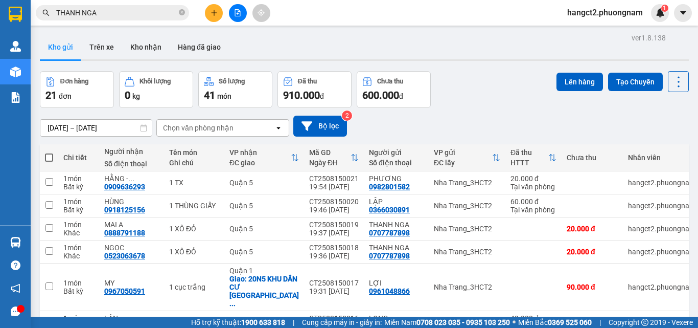
click at [478, 117] on div "[DATE] – [DATE] Press the down arrow key to interact with the calendar and sele…" at bounding box center [364, 126] width 649 height 21
click at [228, 40] on div "Kho gửi Trên xe Kho nhận Hàng đã giao" at bounding box center [364, 48] width 649 height 27
click at [213, 45] on button "Hàng đã giao" at bounding box center [199, 47] width 59 height 25
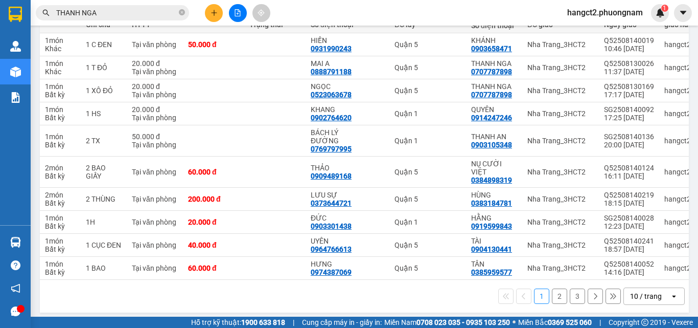
scroll to position [139, 0]
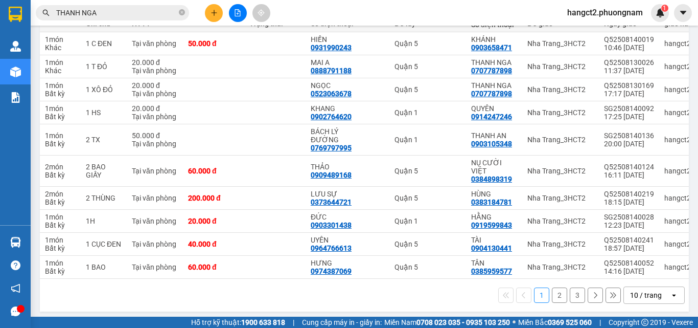
click at [640, 290] on div "10 / trang" at bounding box center [646, 295] width 32 height 10
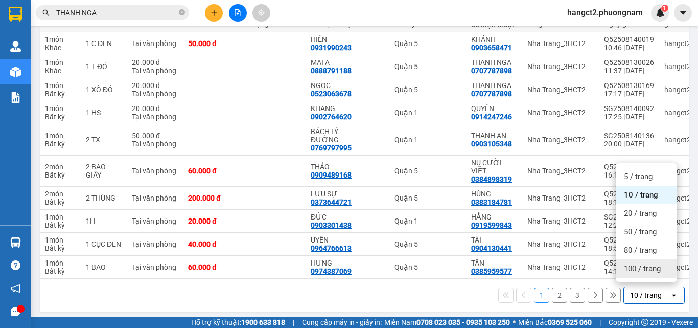
click at [634, 271] on span "100 / trang" at bounding box center [642, 268] width 37 height 10
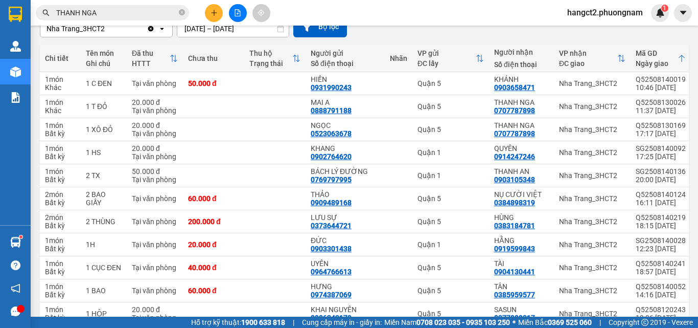
scroll to position [0, 0]
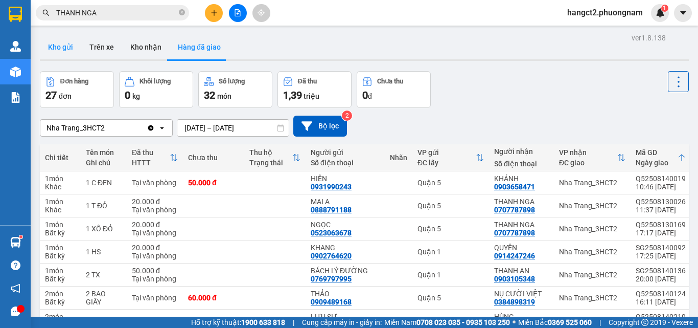
click at [54, 50] on button "Kho gửi" at bounding box center [60, 47] width 41 height 25
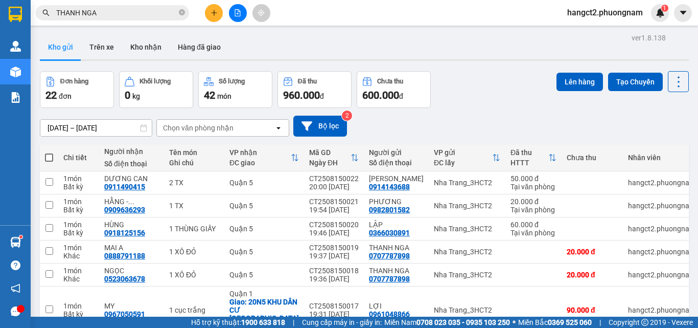
click at [538, 134] on div "[DATE] – [DATE] Press the down arrow key to interact with the calendar and sele…" at bounding box center [364, 126] width 649 height 21
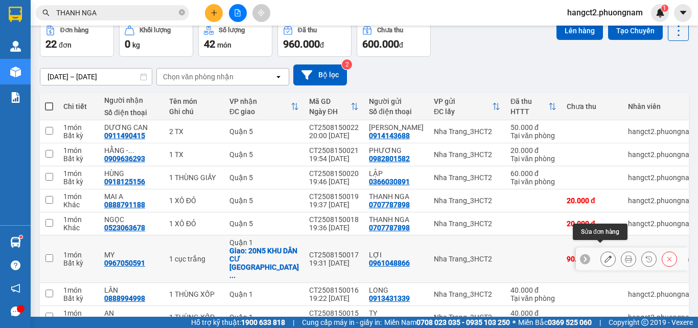
click at [605, 255] on icon at bounding box center [608, 258] width 7 height 7
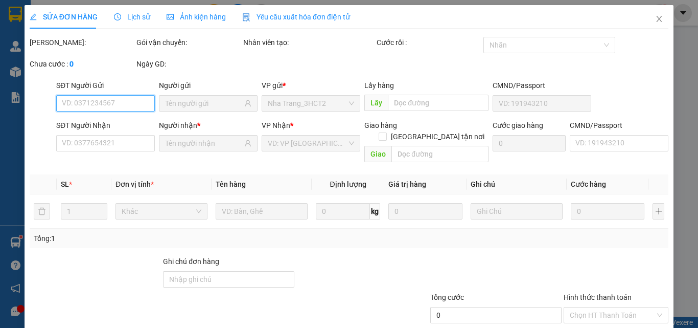
type input "0961048866"
type input "0967050591"
checkbox input "true"
type input "20N5 KHU DÂN CƯ JAMONA GOLDEN SILK BÙI VĂN BA , PHƯỜNG [GEOGRAPHIC_DATA] , [GEO…"
type input "90.000"
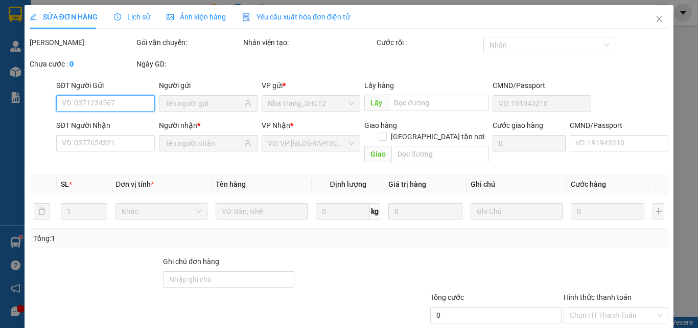
type input "90.000"
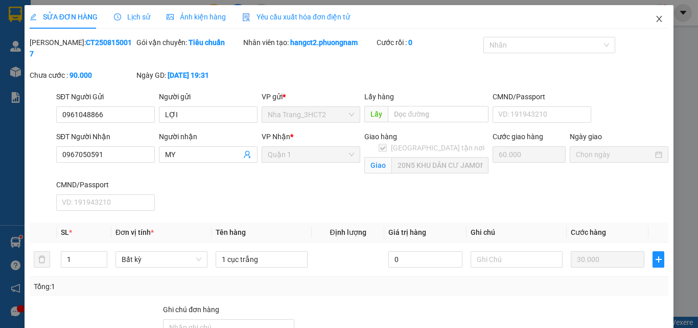
click at [655, 15] on icon "close" at bounding box center [659, 19] width 8 height 8
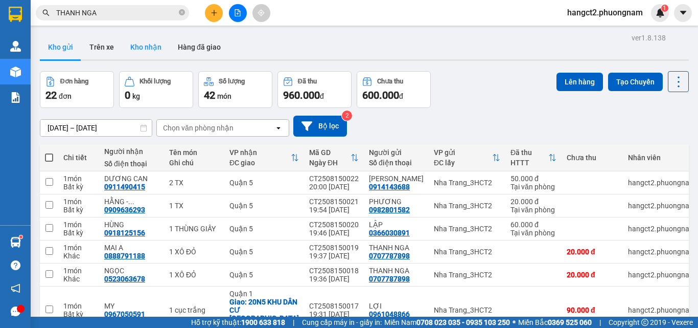
click at [153, 54] on button "Kho nhận" at bounding box center [146, 47] width 48 height 25
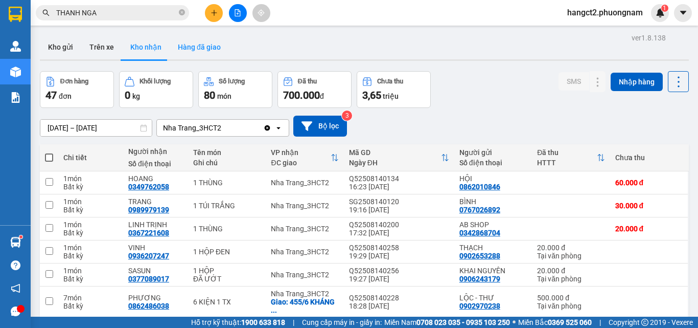
click at [213, 50] on button "Hàng đã giao" at bounding box center [199, 47] width 59 height 25
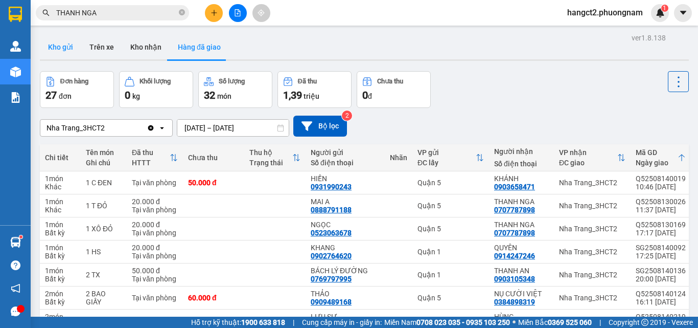
click at [63, 50] on button "Kho gửi" at bounding box center [60, 47] width 41 height 25
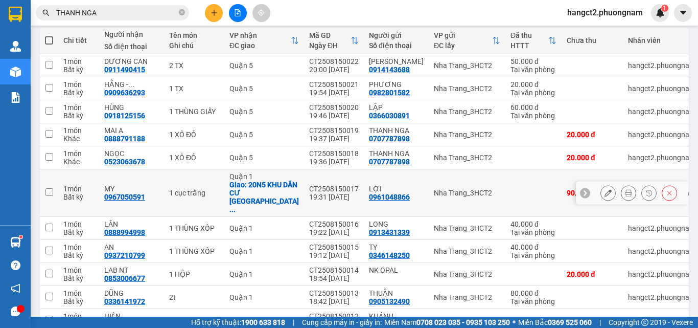
scroll to position [94, 0]
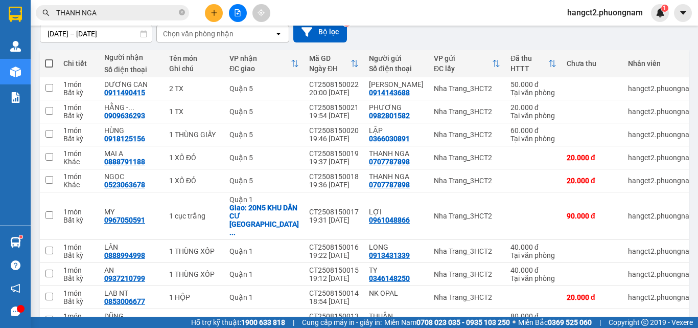
click at [668, 41] on div "[DATE] – [DATE] Press the down arrow key to interact with the calendar and sele…" at bounding box center [364, 31] width 649 height 21
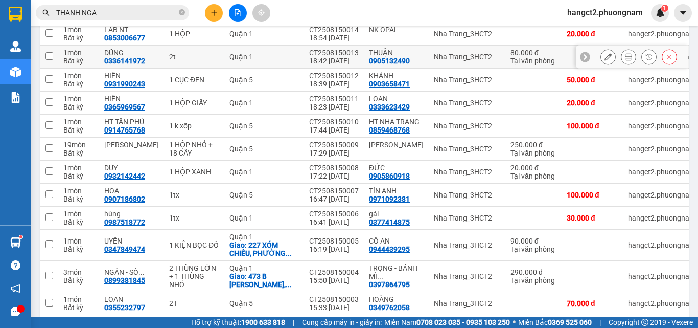
scroll to position [358, 0]
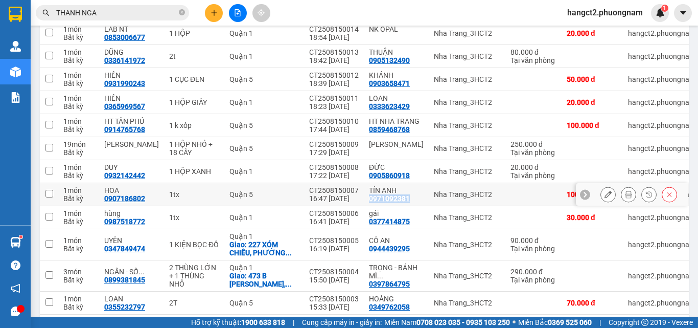
drag, startPoint x: 356, startPoint y: 189, endPoint x: 395, endPoint y: 192, distance: 38.5
click at [395, 194] on div "0971092381" at bounding box center [389, 198] width 41 height 8
copy div "0971092381"
click at [78, 13] on input "THANH NGA" at bounding box center [116, 12] width 121 height 11
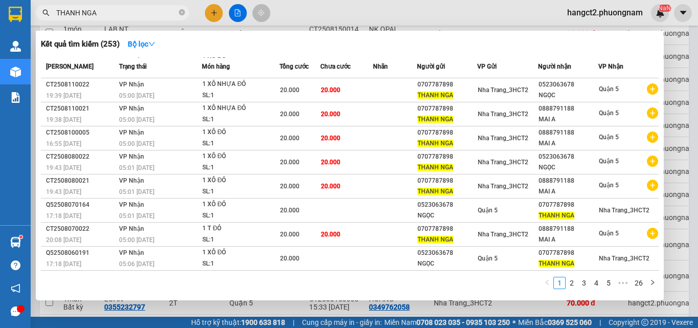
click at [78, 13] on input "THANH NGA" at bounding box center [116, 12] width 121 height 11
paste input "0971092381"
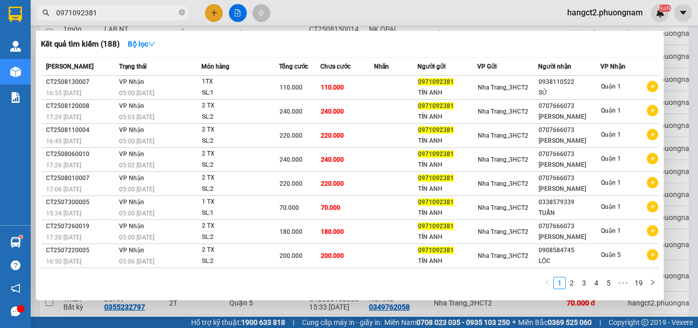
click at [697, 193] on div at bounding box center [349, 164] width 698 height 328
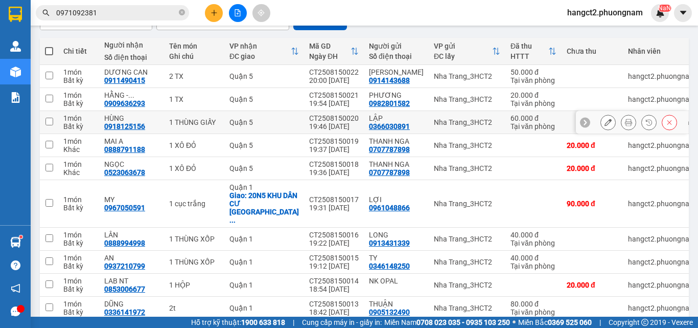
scroll to position [102, 0]
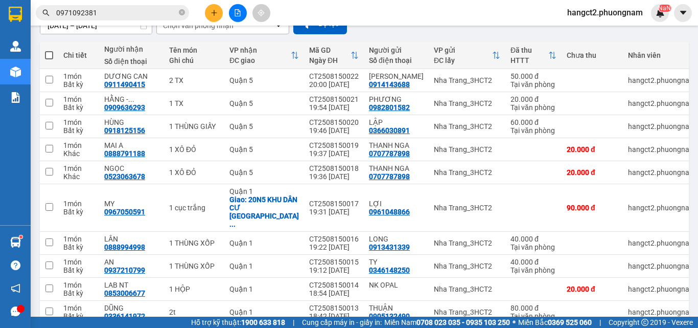
click at [124, 14] on input "0971092381" at bounding box center [116, 12] width 121 height 11
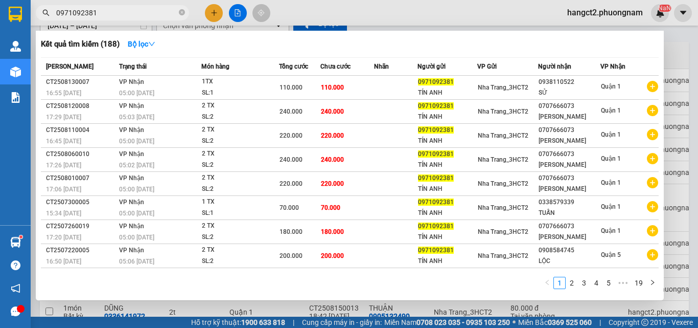
click at [124, 14] on input "0971092381" at bounding box center [116, 12] width 121 height 11
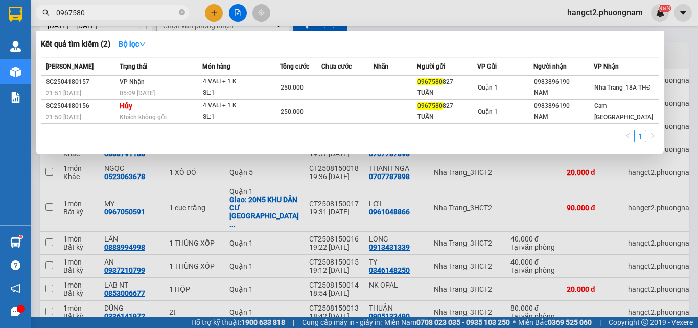
type input "0967580"
click at [520, 185] on div at bounding box center [349, 164] width 698 height 328
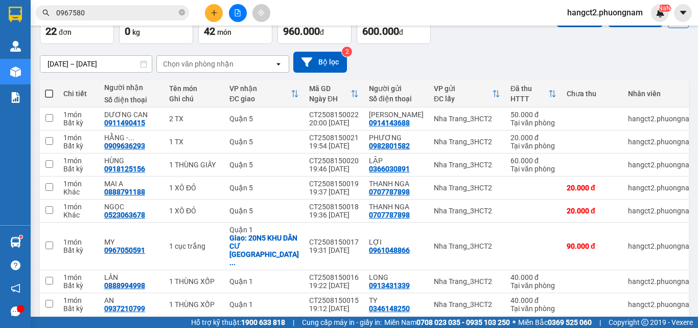
scroll to position [0, 0]
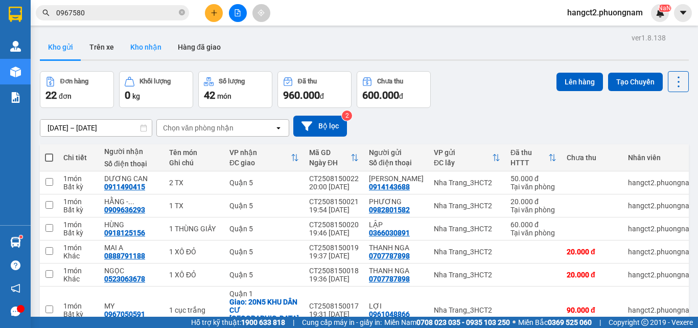
click at [139, 43] on button "Kho nhận" at bounding box center [146, 47] width 48 height 25
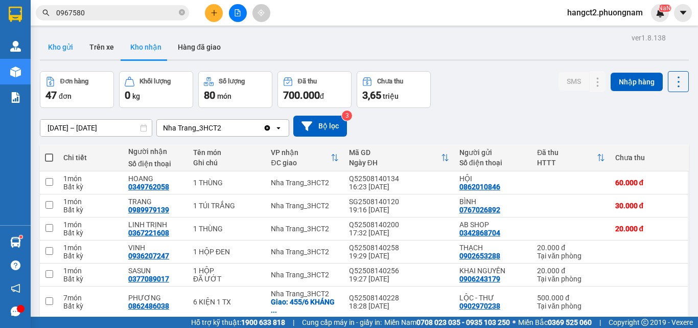
click at [60, 48] on button "Kho gửi" at bounding box center [60, 47] width 41 height 25
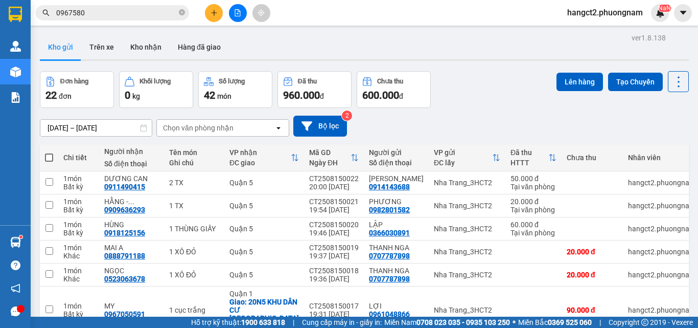
click at [669, 114] on div "[DATE] – [DATE] Press the down arrow key to interact with the calendar and sele…" at bounding box center [364, 126] width 649 height 36
click at [52, 156] on span at bounding box center [49, 157] width 8 height 8
click at [49, 152] on input "checkbox" at bounding box center [49, 152] width 0 height 0
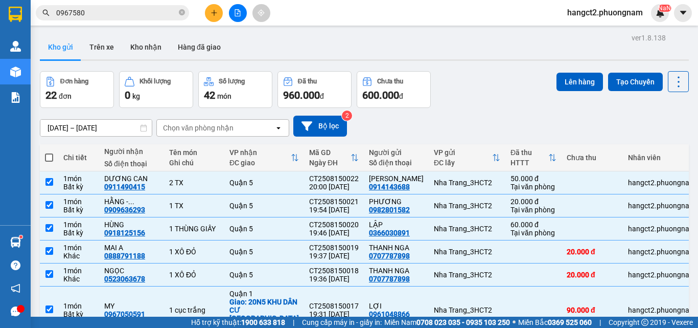
checkbox input "true"
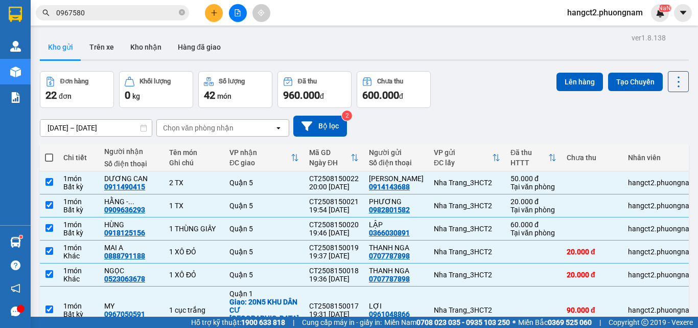
checkbox input "true"
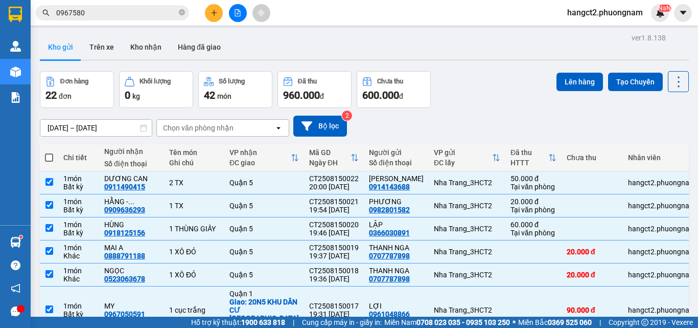
checkbox input "true"
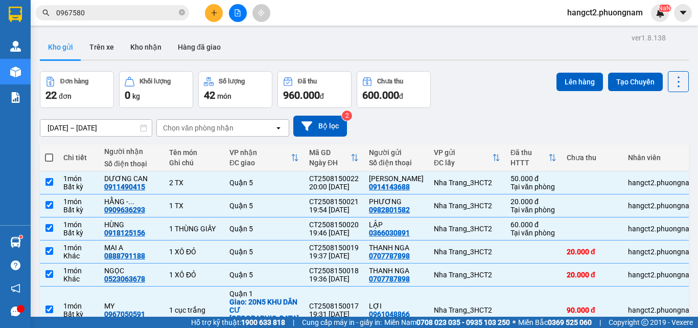
checkbox input "true"
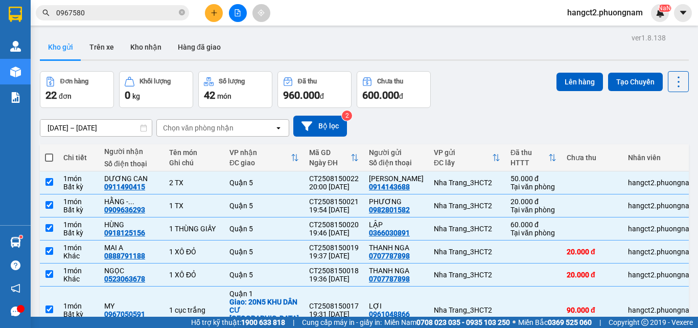
checkbox input "true"
click at [566, 85] on button "Lên hàng" at bounding box center [580, 82] width 47 height 18
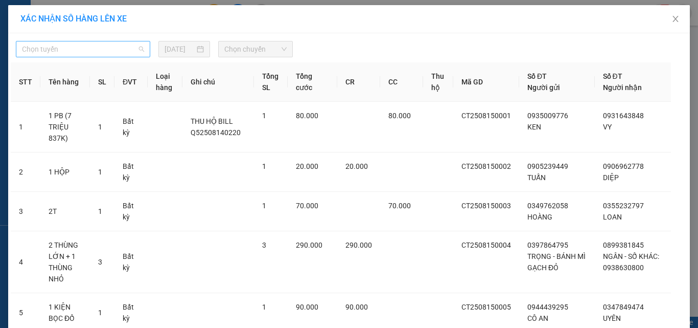
click at [84, 47] on span "Chọn tuyến" at bounding box center [83, 48] width 122 height 15
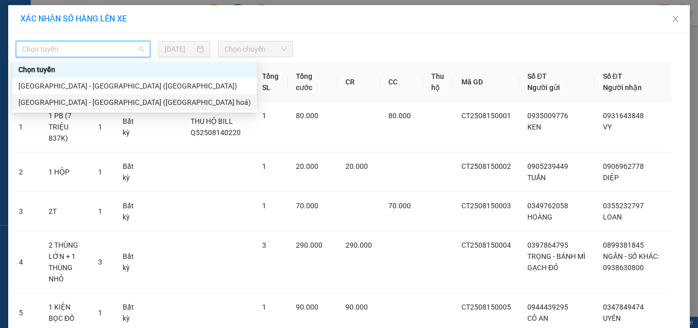
click at [81, 97] on div "[GEOGRAPHIC_DATA] - [GEOGRAPHIC_DATA] ([GEOGRAPHIC_DATA] hoá)" at bounding box center [134, 102] width 233 height 11
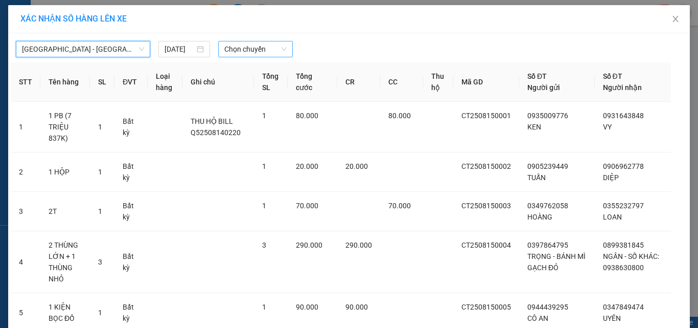
click at [231, 50] on span "Chọn chuyến" at bounding box center [255, 48] width 63 height 15
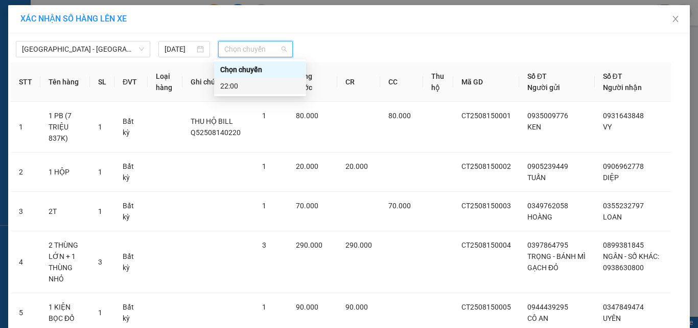
click at [252, 84] on div "22:00" at bounding box center [260, 85] width 80 height 11
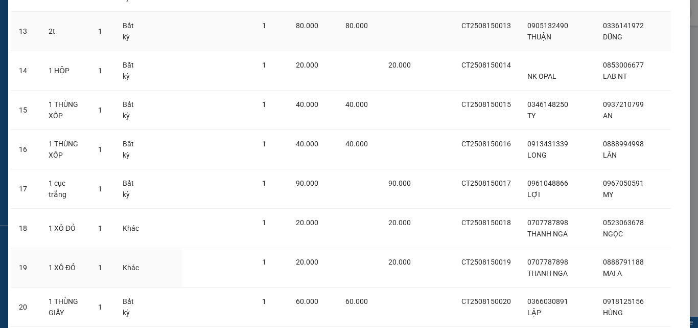
scroll to position [754, 0]
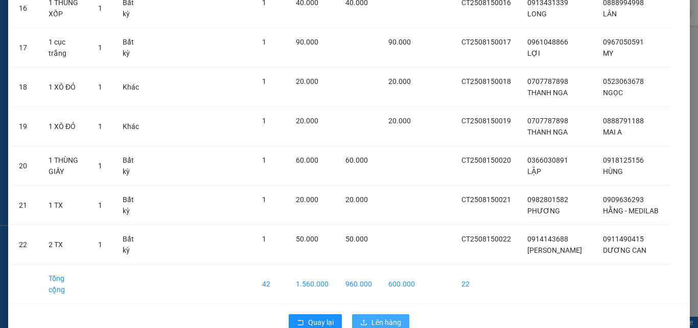
click at [389, 316] on span "Lên hàng" at bounding box center [387, 321] width 30 height 11
